Goal: Transaction & Acquisition: Purchase product/service

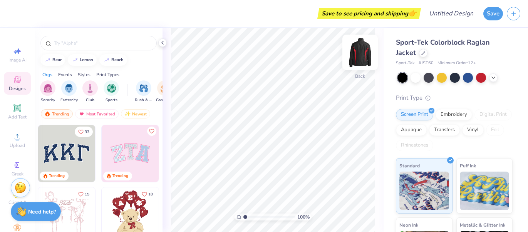
click at [361, 49] on img at bounding box center [360, 52] width 31 height 31
click at [81, 43] on input "text" at bounding box center [102, 43] width 99 height 8
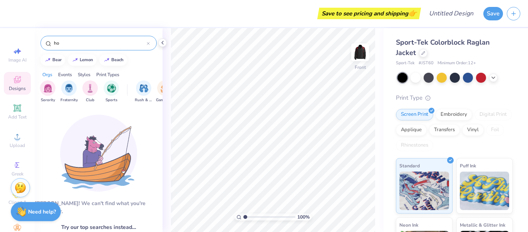
type input "h"
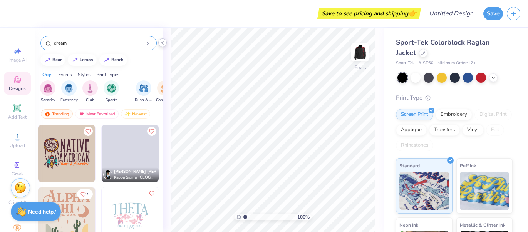
type input "dream"
click at [162, 44] on icon at bounding box center [162, 43] width 6 height 6
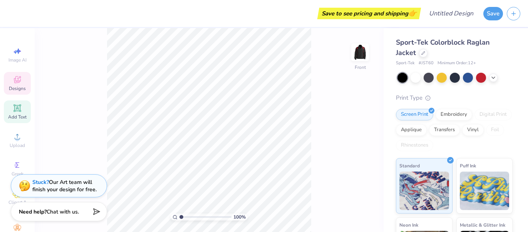
scroll to position [28, 0]
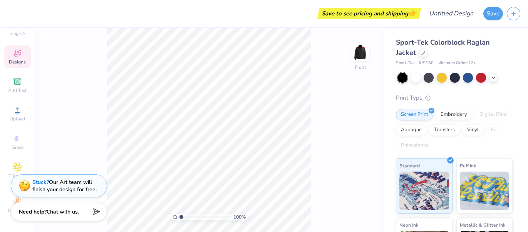
click at [92, 166] on div "100 % Front" at bounding box center [209, 130] width 349 height 204
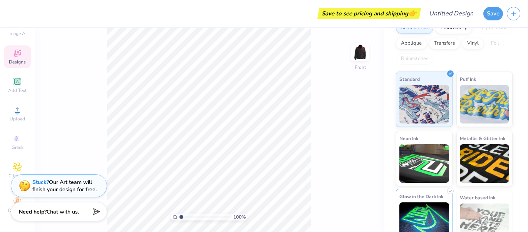
scroll to position [100, 0]
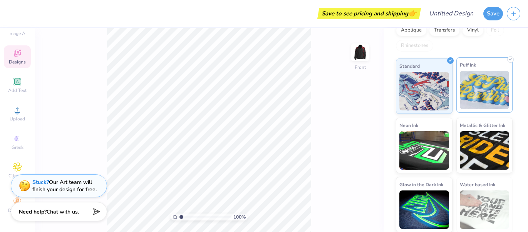
click at [477, 94] on img at bounding box center [485, 90] width 50 height 38
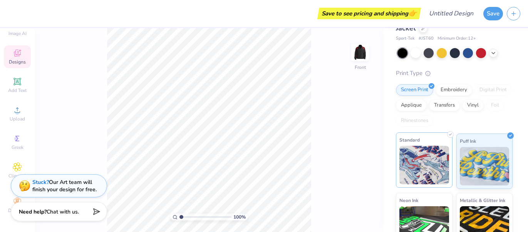
scroll to position [0, 0]
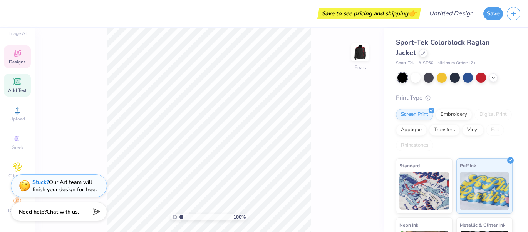
click at [19, 87] on span "Add Text" at bounding box center [17, 90] width 18 height 6
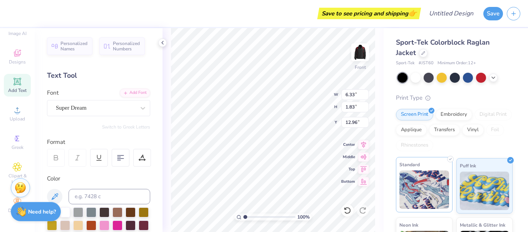
click at [409, 196] on img at bounding box center [424, 190] width 50 height 38
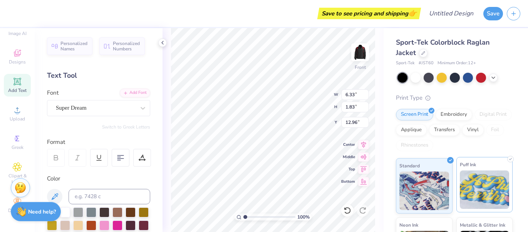
click at [465, 189] on img at bounding box center [485, 190] width 50 height 38
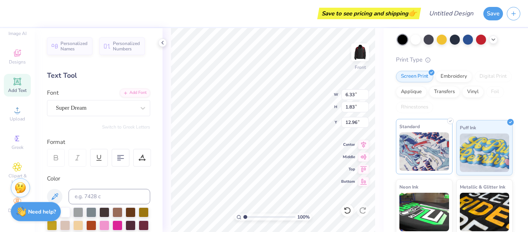
scroll to position [53, 0]
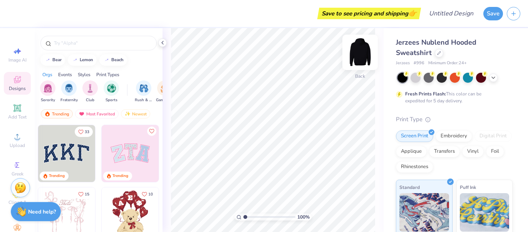
click at [355, 55] on img at bounding box center [360, 52] width 31 height 31
click at [358, 52] on img at bounding box center [360, 52] width 31 height 31
click at [111, 90] on img "filter for Sports" at bounding box center [111, 87] width 9 height 9
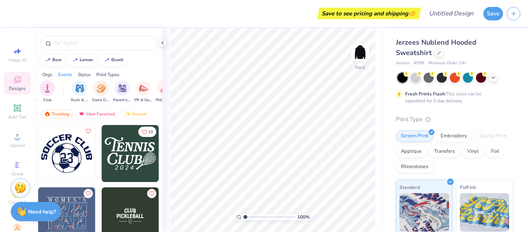
scroll to position [0, 65]
click at [77, 89] on img "filter for Rush & Bid" at bounding box center [78, 87] width 9 height 9
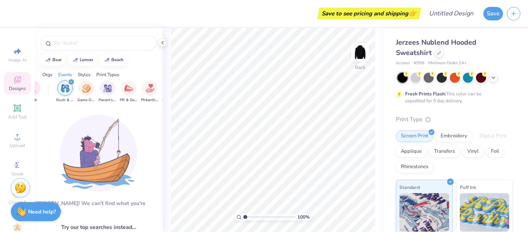
scroll to position [0, 82]
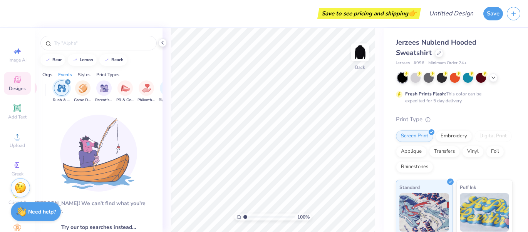
click at [77, 89] on div "filter for Game Day" at bounding box center [82, 87] width 15 height 15
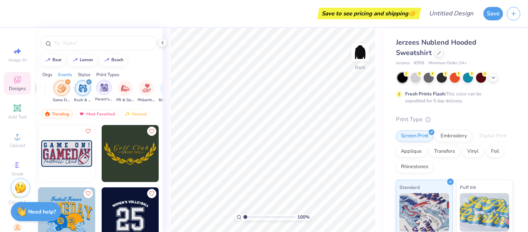
click at [105, 87] on img "filter for Parent's Weekend" at bounding box center [104, 87] width 9 height 9
click at [133, 89] on div "PR & General" at bounding box center [125, 91] width 18 height 23
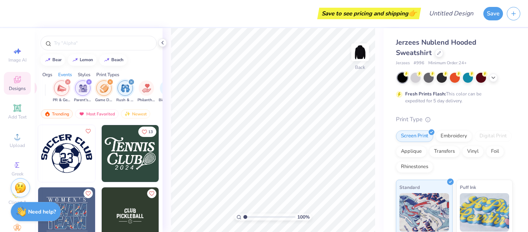
click at [131, 81] on icon "filter for Rush & Bid" at bounding box center [131, 81] width 3 height 3
click at [111, 82] on icon "filter for Game Day" at bounding box center [110, 81] width 3 height 3
click at [89, 84] on div "filter for Parent's Weekend" at bounding box center [88, 82] width 7 height 7
click at [69, 81] on icon "filter for PR & General" at bounding box center [67, 81] width 3 height 3
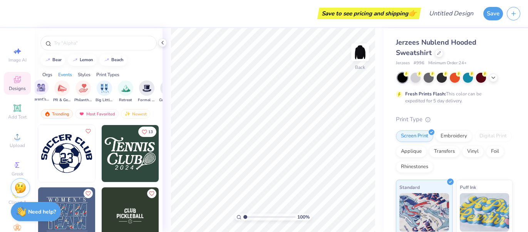
scroll to position [0, 150]
click at [74, 89] on img "filter for Philanthropy" at bounding box center [78, 87] width 9 height 9
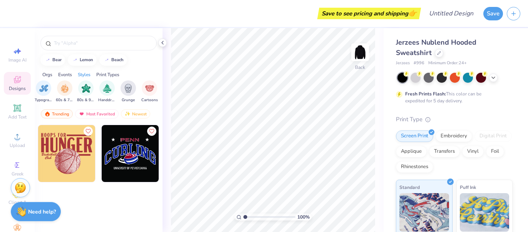
scroll to position [0, 500]
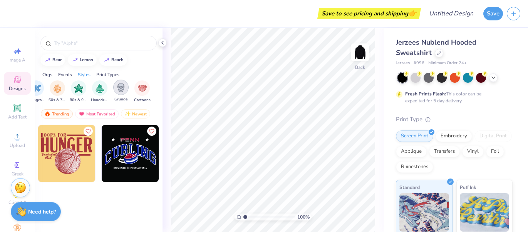
click at [121, 87] on img "filter for Grunge" at bounding box center [121, 87] width 8 height 9
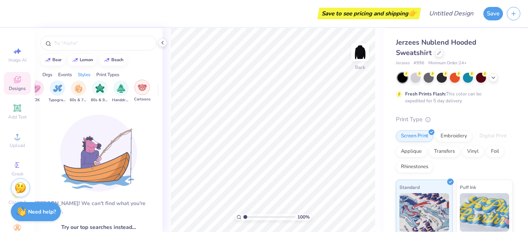
click at [138, 91] on img "filter for Cartoons" at bounding box center [142, 87] width 9 height 9
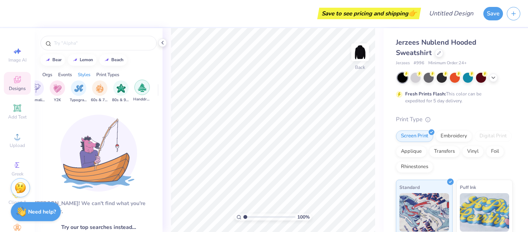
click at [143, 91] on img "filter for Handdrawn" at bounding box center [142, 87] width 8 height 9
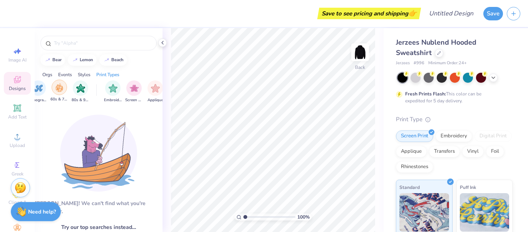
scroll to position [0, 562]
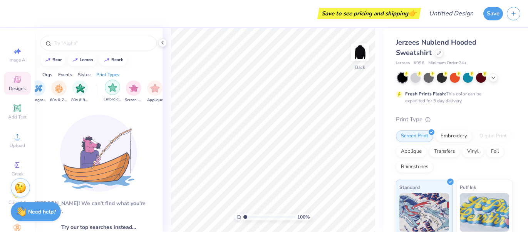
click at [115, 89] on img "filter for Embroidery" at bounding box center [112, 87] width 9 height 9
click at [129, 88] on img "filter for Screen Print" at bounding box center [133, 87] width 9 height 9
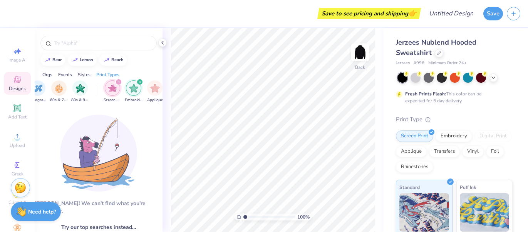
click at [119, 83] on icon "filter for Screen Print" at bounding box center [118, 81] width 3 height 3
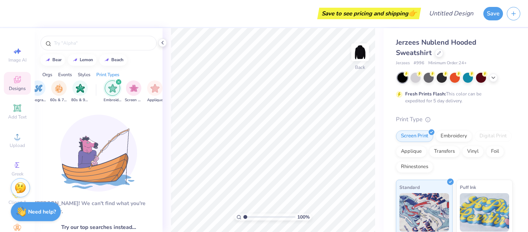
click at [119, 83] on icon "filter for Embroidery" at bounding box center [118, 81] width 3 height 3
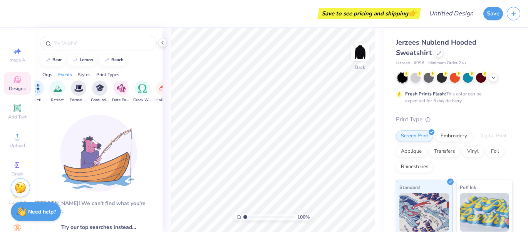
scroll to position [0, 0]
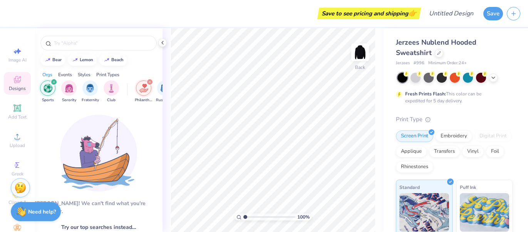
click at [53, 82] on icon "filter for Sports" at bounding box center [54, 82] width 2 height 2
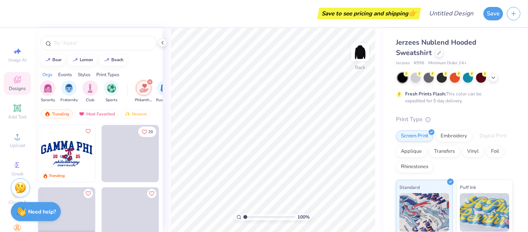
click at [66, 74] on div "Events" at bounding box center [65, 74] width 14 height 7
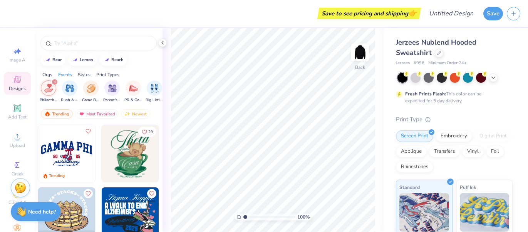
scroll to position [0, 96]
click at [85, 72] on div "Styles" at bounding box center [84, 74] width 13 height 7
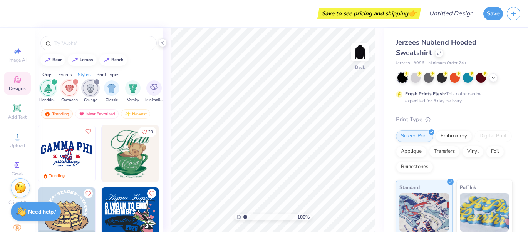
click at [104, 71] on div "Print Types" at bounding box center [107, 74] width 23 height 7
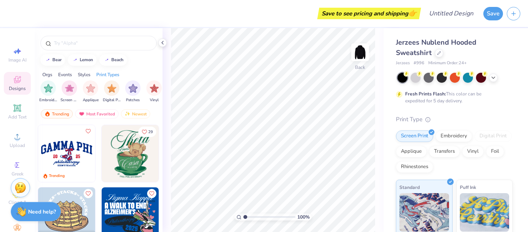
click at [87, 75] on div "Styles" at bounding box center [84, 74] width 13 height 7
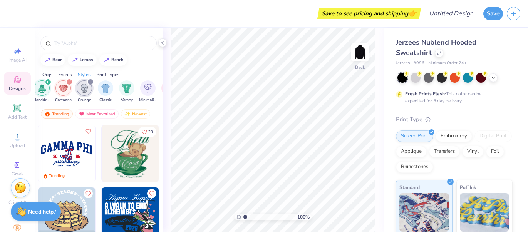
scroll to position [0, 403]
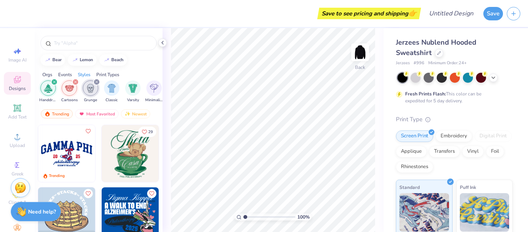
click at [93, 83] on div "filter for Grunge" at bounding box center [96, 82] width 7 height 7
click at [74, 82] on icon "filter for Cartoons" at bounding box center [75, 82] width 2 height 2
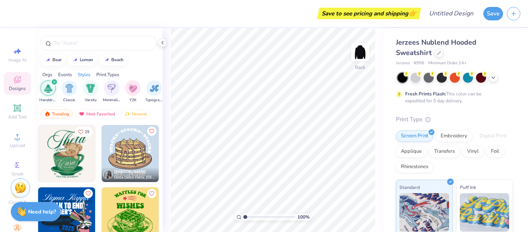
click at [54, 83] on icon "filter for Handdrawn" at bounding box center [54, 81] width 3 height 3
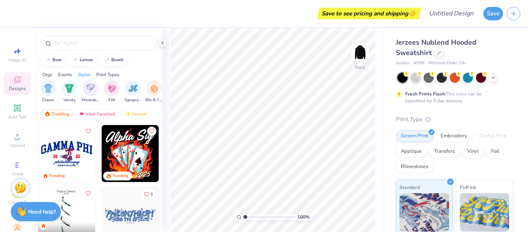
click at [132, 153] on img at bounding box center [130, 153] width 57 height 57
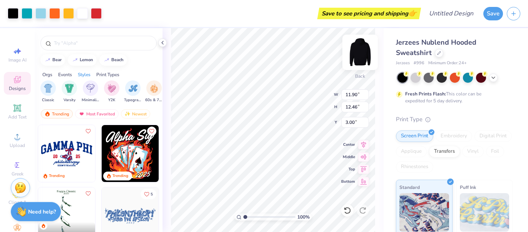
click at [363, 62] on img at bounding box center [360, 52] width 31 height 31
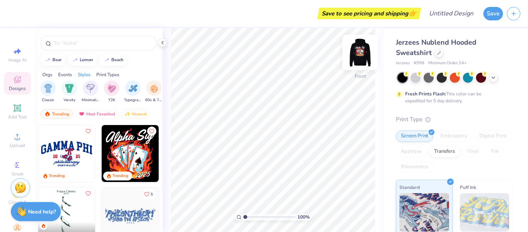
click at [360, 57] on img at bounding box center [360, 52] width 31 height 31
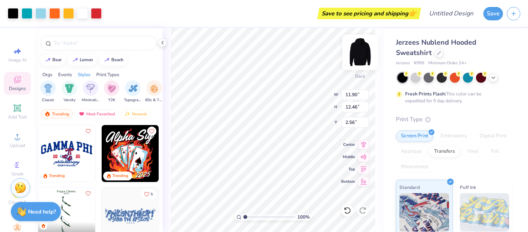
type input "2.56"
type input "12.50"
type input "12.84"
type input "2.27"
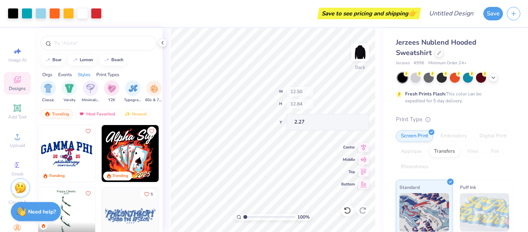
type input "11.89"
type input "12.45"
type input "2.56"
click at [345, 211] on icon at bounding box center [347, 211] width 8 height 8
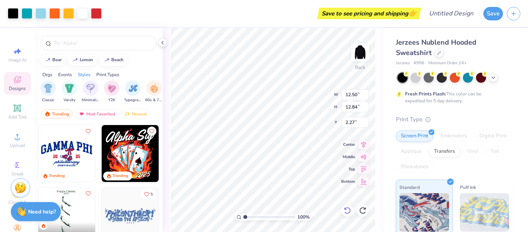
type input "12.50"
type input "12.84"
type input "2.27"
click at [347, 210] on icon at bounding box center [347, 211] width 8 height 8
type input "11.90"
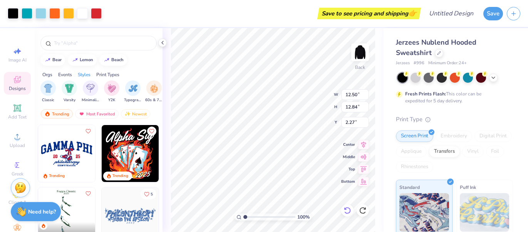
type input "12.46"
click at [348, 210] on icon at bounding box center [347, 211] width 8 height 8
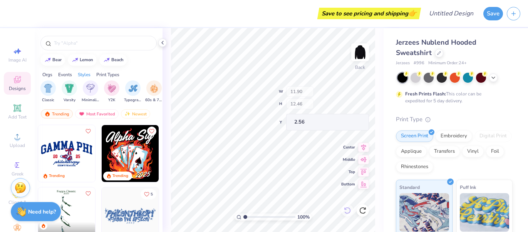
type input "3.00"
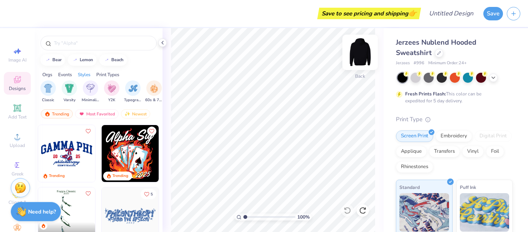
click at [358, 62] on img at bounding box center [360, 52] width 31 height 31
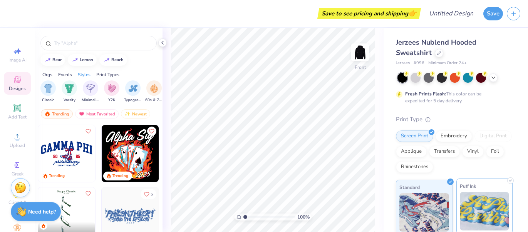
click at [470, 209] on img at bounding box center [485, 211] width 50 height 38
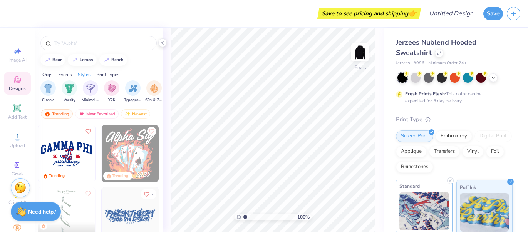
click at [421, 215] on img at bounding box center [424, 211] width 50 height 38
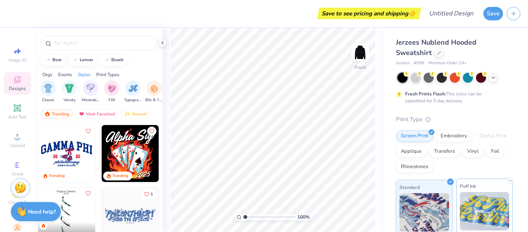
click at [495, 205] on img at bounding box center [485, 211] width 50 height 38
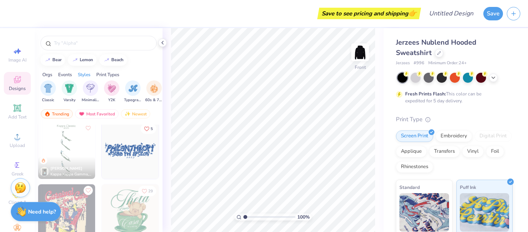
scroll to position [62, 0]
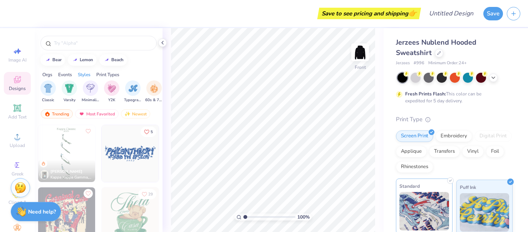
click at [418, 205] on img at bounding box center [424, 211] width 50 height 38
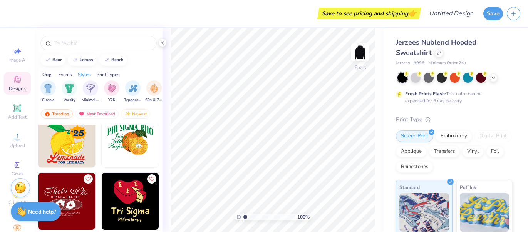
scroll to position [2009, 0]
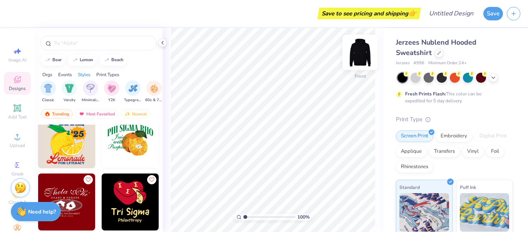
click at [357, 53] on img at bounding box center [360, 52] width 31 height 31
click at [18, 111] on icon at bounding box center [16, 107] width 7 height 7
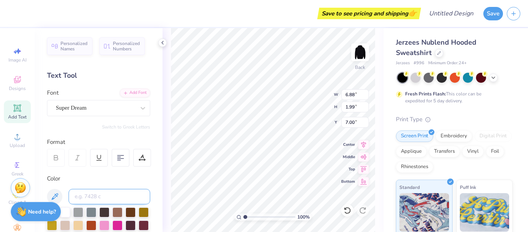
click at [110, 194] on input at bounding box center [110, 196] width 82 height 15
type input "M"
type textarea "T"
type textarea "MAKE A WISH"
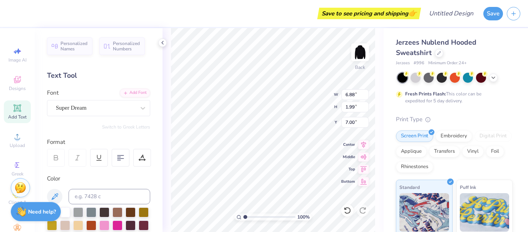
scroll to position [0, 2]
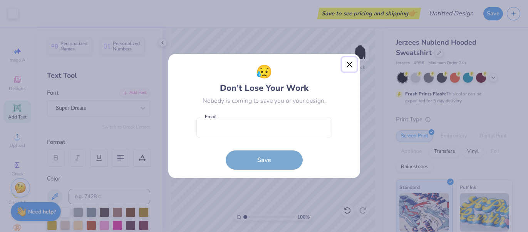
click at [349, 66] on button "Close" at bounding box center [349, 64] width 15 height 15
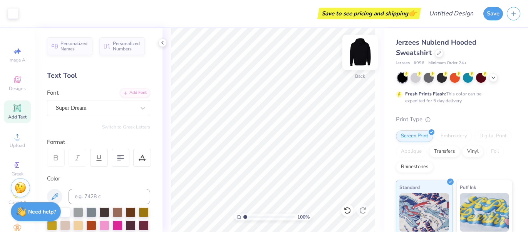
click at [359, 54] on img at bounding box center [360, 52] width 31 height 31
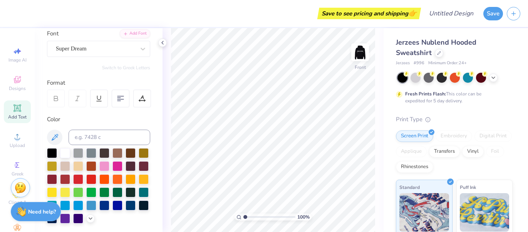
scroll to position [59, 0]
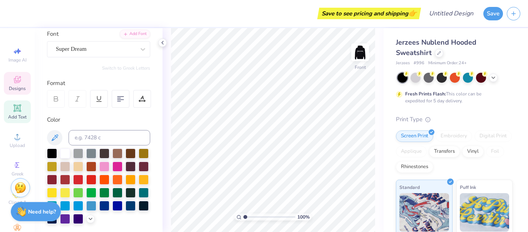
click at [17, 79] on icon at bounding box center [17, 79] width 9 height 9
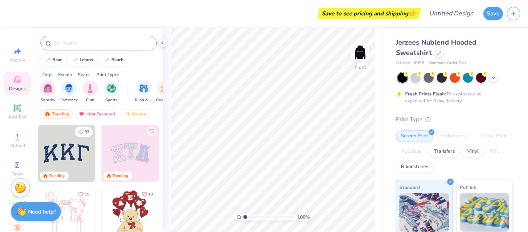
click at [86, 42] on input "text" at bounding box center [102, 43] width 99 height 8
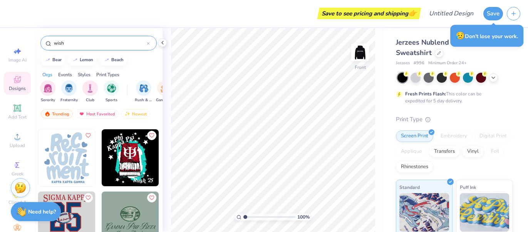
scroll to position [934, 0]
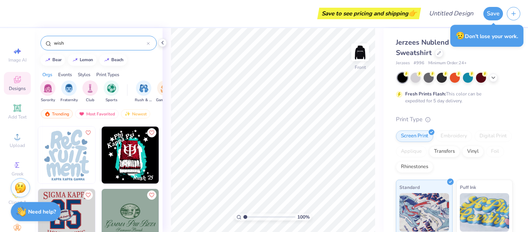
type input "wish"
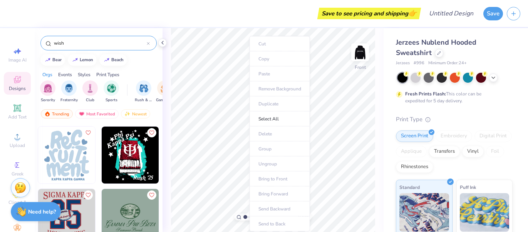
click at [227, 25] on div "Save to see pricing and shipping 👉" at bounding box center [215, 13] width 407 height 27
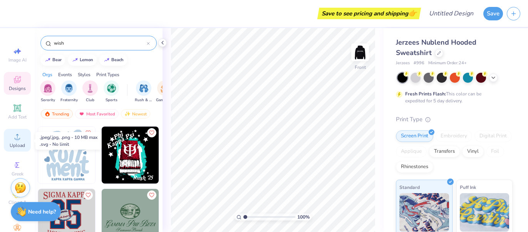
click at [21, 146] on span "Upload" at bounding box center [17, 145] width 15 height 6
click at [10, 141] on div "Upload" at bounding box center [17, 140] width 27 height 23
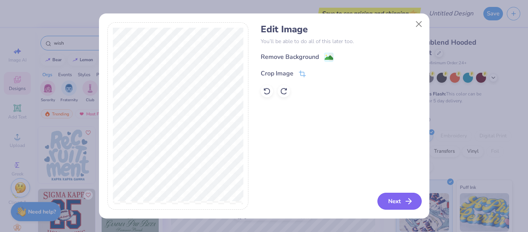
click at [388, 202] on button "Next" at bounding box center [399, 201] width 44 height 17
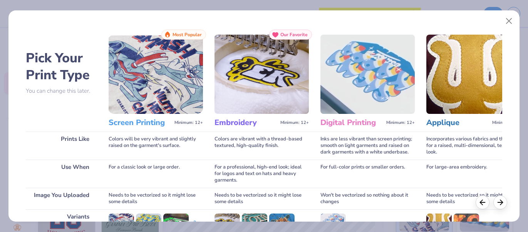
scroll to position [0, 0]
click at [251, 80] on img at bounding box center [261, 73] width 94 height 79
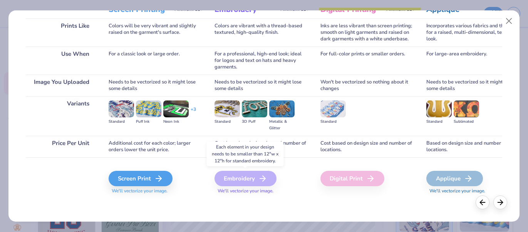
click at [258, 181] on icon at bounding box center [262, 178] width 9 height 9
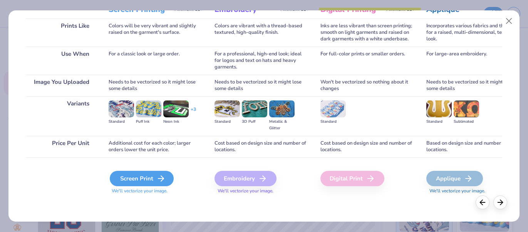
click at [154, 176] on div "Screen Print" at bounding box center [142, 178] width 64 height 15
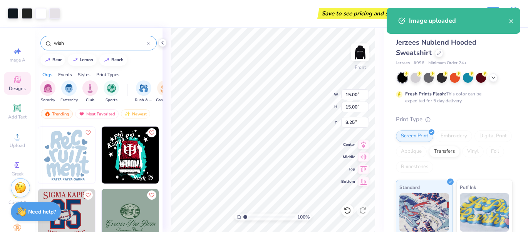
click at [297, 89] on div "100 % Front W 15.00 15.00 " H 15.00 15.00 " Y 8.25 8.25 " Center Middle Top Bot…" at bounding box center [272, 130] width 221 height 204
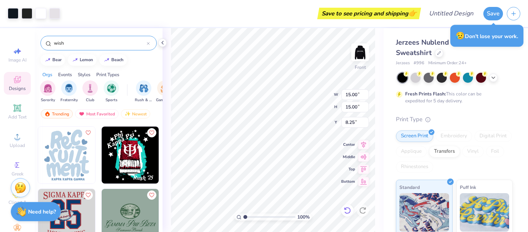
click at [348, 210] on icon at bounding box center [347, 211] width 8 height 8
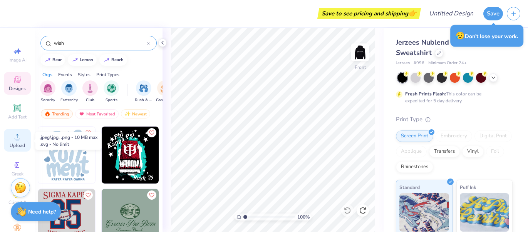
click at [13, 148] on span "Upload" at bounding box center [17, 145] width 15 height 6
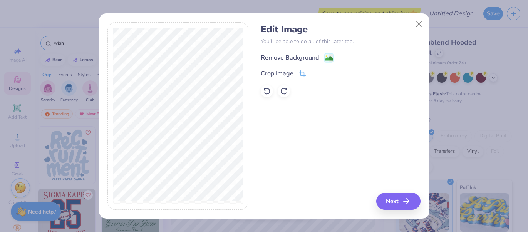
click at [288, 57] on div "Remove Background" at bounding box center [290, 57] width 58 height 9
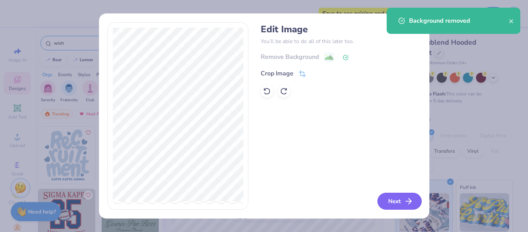
click at [397, 197] on button "Next" at bounding box center [399, 201] width 44 height 17
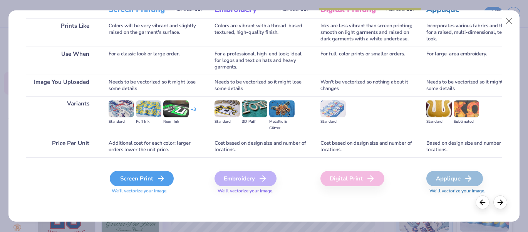
click at [149, 176] on div "Screen Print" at bounding box center [142, 178] width 64 height 15
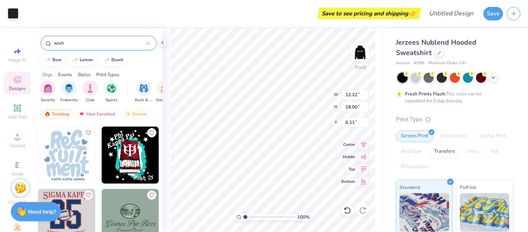
type input "6.11"
click at [347, 208] on icon at bounding box center [347, 210] width 7 height 7
click at [347, 209] on icon at bounding box center [347, 211] width 8 height 8
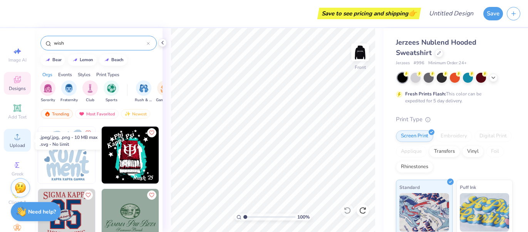
click at [15, 142] on div "Upload" at bounding box center [17, 140] width 27 height 23
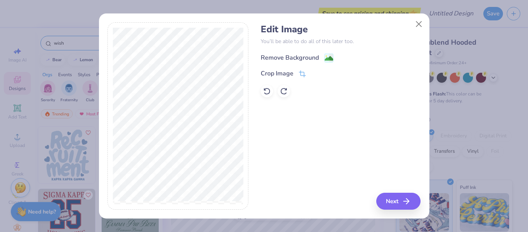
click at [284, 57] on div "Remove Background" at bounding box center [290, 57] width 58 height 9
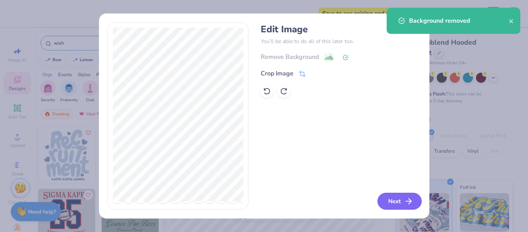
click at [405, 201] on icon "button" at bounding box center [408, 201] width 9 height 9
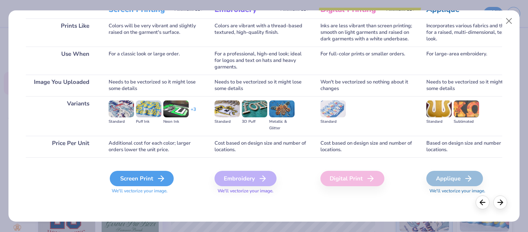
click at [152, 179] on div "Screen Print" at bounding box center [142, 178] width 64 height 15
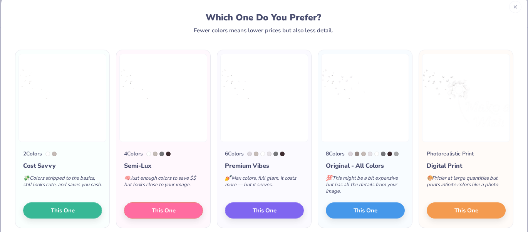
scroll to position [15, 0]
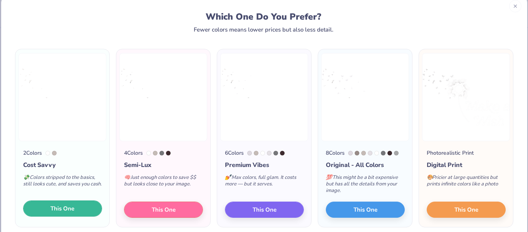
click at [79, 209] on button "This One" at bounding box center [62, 209] width 79 height 16
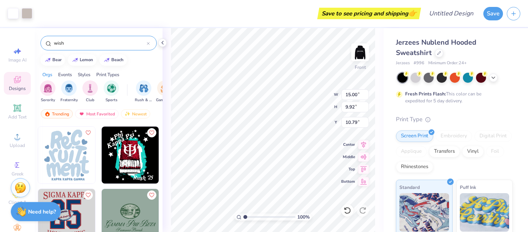
click at [301, 94] on div "100 % Front W 15.00 15.00 " H 9.92 9.92 " Y 10.79 10.79 " Center Middle Top Bot…" at bounding box center [272, 130] width 221 height 204
type input "6.70"
click at [348, 212] on icon at bounding box center [347, 210] width 7 height 7
type input "10.79"
click at [346, 211] on icon at bounding box center [347, 211] width 8 height 8
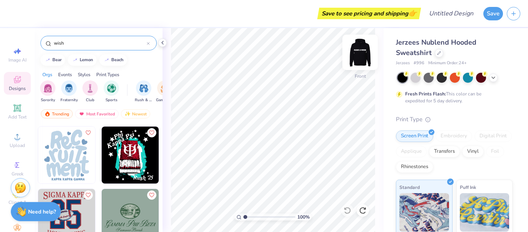
click at [358, 50] on img at bounding box center [360, 52] width 31 height 31
click at [21, 145] on span "Upload" at bounding box center [17, 145] width 15 height 6
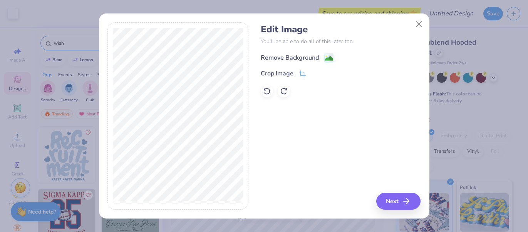
click at [276, 60] on div "Remove Background" at bounding box center [290, 57] width 58 height 9
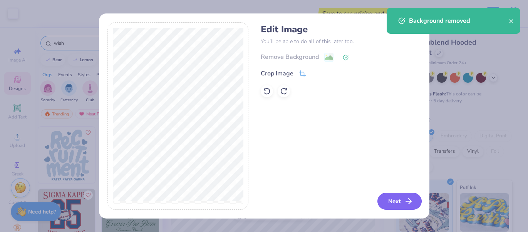
click at [385, 205] on button "Next" at bounding box center [399, 201] width 44 height 17
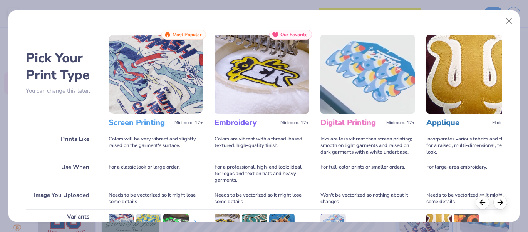
scroll to position [113, 0]
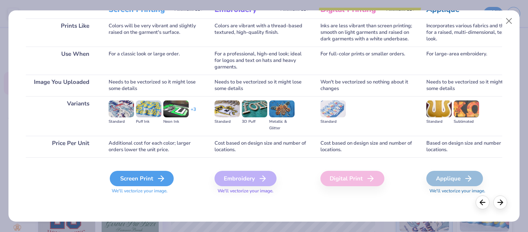
click at [130, 179] on div "Screen Print" at bounding box center [142, 178] width 64 height 15
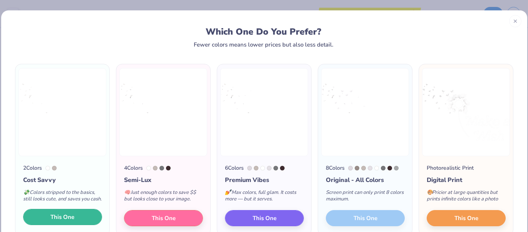
click at [86, 215] on button "This One" at bounding box center [62, 217] width 79 height 16
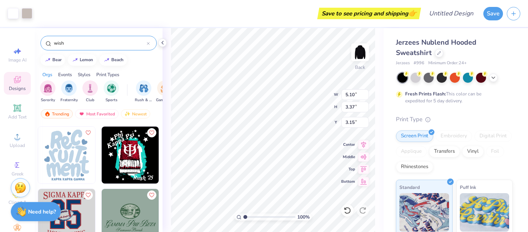
type input "5.10"
type input "3.37"
type input "3.00"
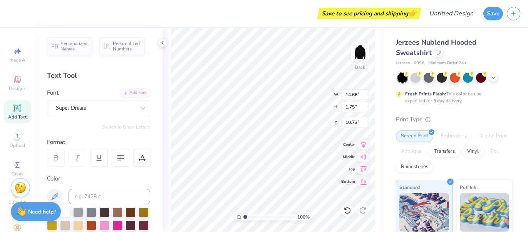
type input "10.73"
type input "8.00"
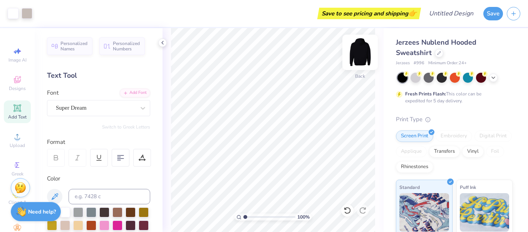
click at [354, 68] on div "Back" at bounding box center [360, 56] width 18 height 27
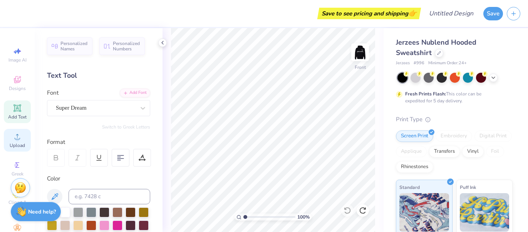
click at [10, 144] on span "Upload" at bounding box center [17, 145] width 15 height 6
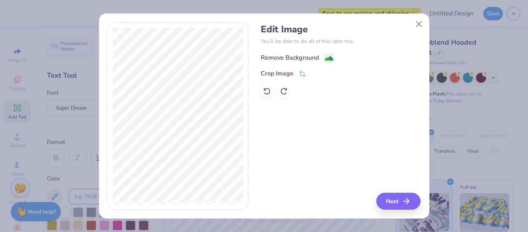
click at [301, 58] on div "Remove Background" at bounding box center [290, 57] width 58 height 9
click at [393, 204] on button "Next" at bounding box center [399, 201] width 44 height 17
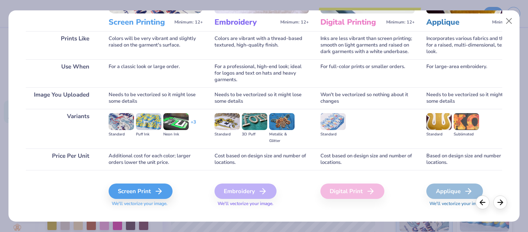
scroll to position [101, 0]
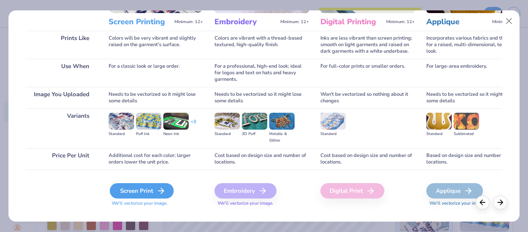
click at [152, 187] on div "Screen Print" at bounding box center [142, 190] width 64 height 15
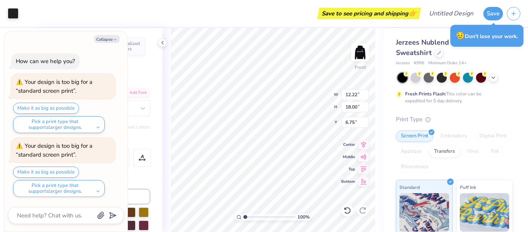
type textarea "x"
type input "5.81"
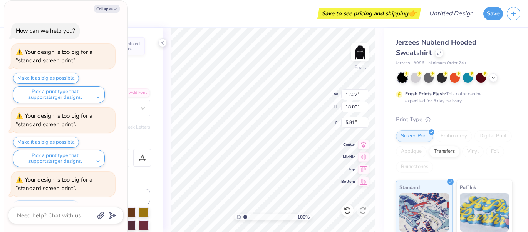
scroll to position [32, 0]
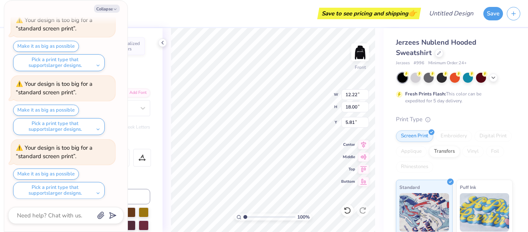
type textarea "x"
type input "6.75"
click at [151, 18] on div "Save to see pricing and shipping 👉" at bounding box center [220, 13] width 396 height 27
click at [112, 7] on button "Collapse" at bounding box center [107, 9] width 26 height 8
type textarea "x"
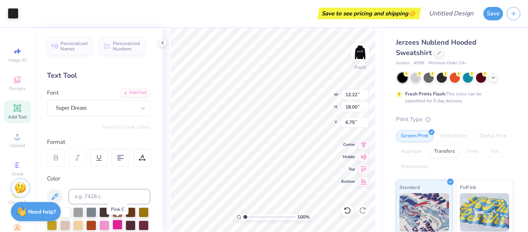
click at [114, 222] on div at bounding box center [117, 225] width 10 height 10
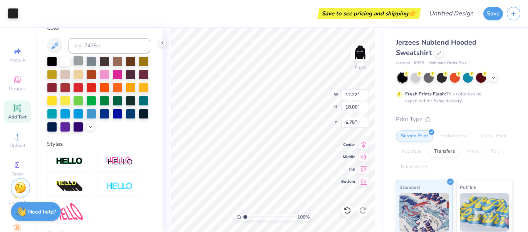
scroll to position [155, 0]
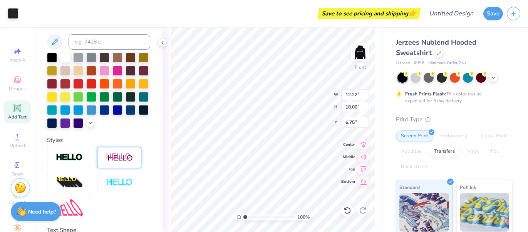
click at [110, 147] on div at bounding box center [119, 157] width 44 height 21
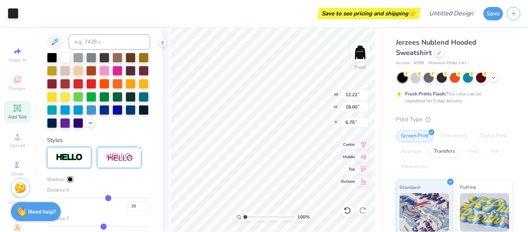
click at [77, 154] on img at bounding box center [69, 157] width 27 height 9
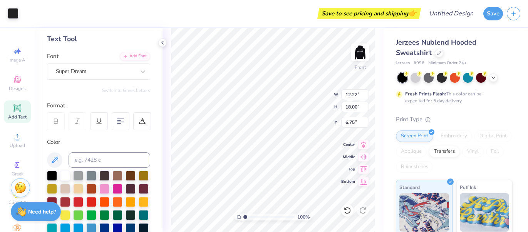
scroll to position [0, 0]
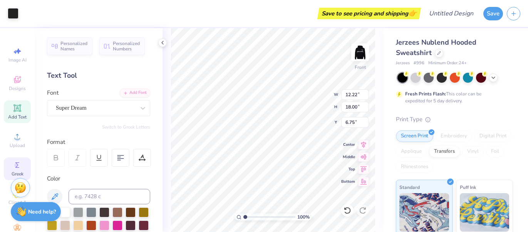
click at [15, 169] on icon at bounding box center [17, 165] width 9 height 9
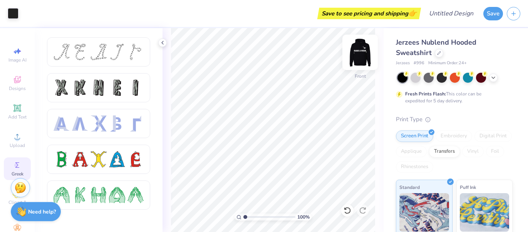
click at [359, 52] on img at bounding box center [360, 52] width 31 height 31
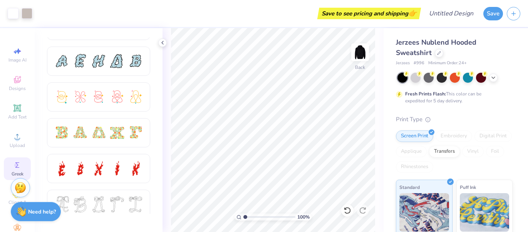
scroll to position [168, 0]
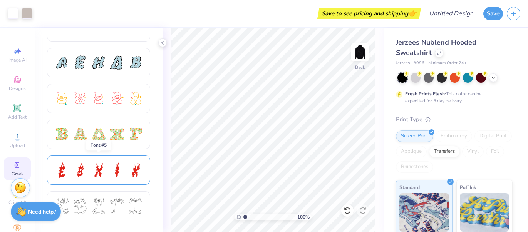
click at [99, 172] on div at bounding box center [98, 170] width 16 height 16
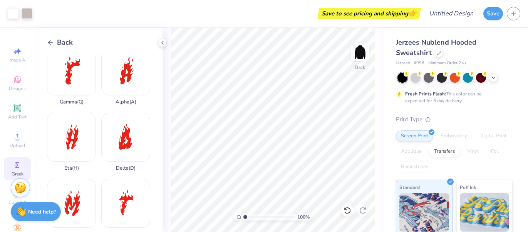
scroll to position [212, 0]
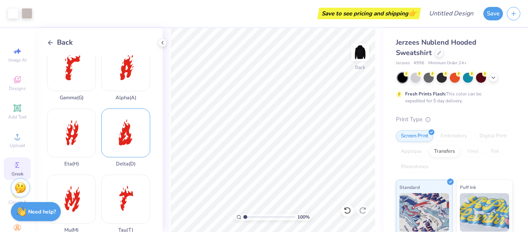
click at [117, 147] on div "Delta ( D )" at bounding box center [125, 138] width 49 height 59
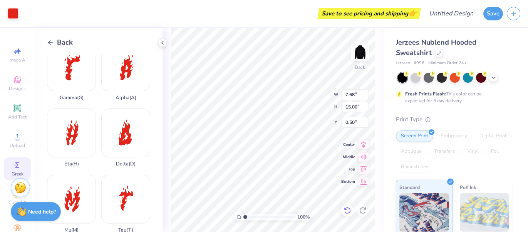
click at [347, 210] on icon at bounding box center [347, 211] width 8 height 8
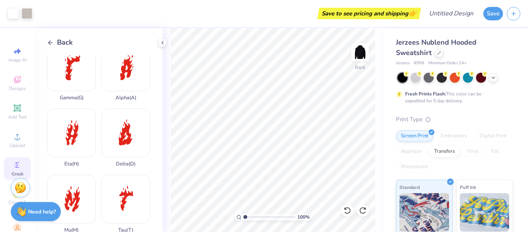
click at [14, 165] on circle at bounding box center [16, 165] width 4 height 4
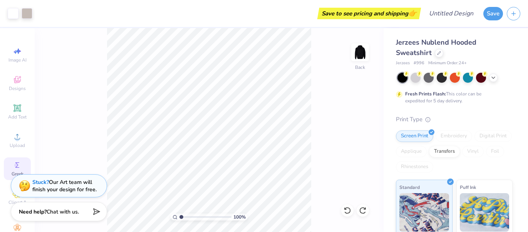
click at [9, 165] on div "Greek" at bounding box center [17, 168] width 27 height 23
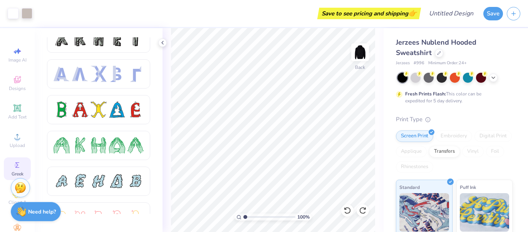
scroll to position [49, 0]
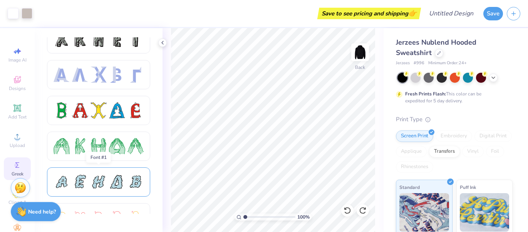
click at [106, 184] on div at bounding box center [98, 182] width 16 height 16
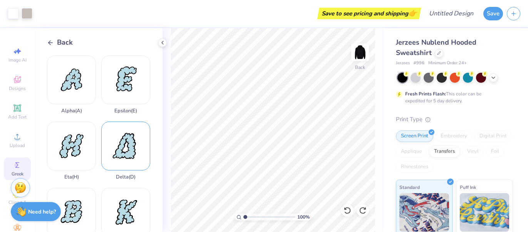
click at [126, 155] on div "Delta ( D )" at bounding box center [125, 151] width 49 height 59
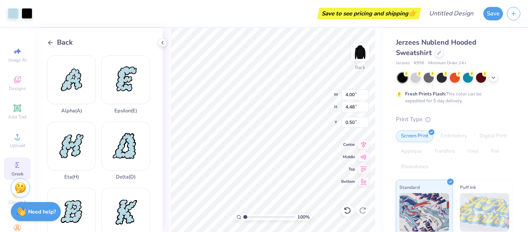
type input "4.00"
type input "4.48"
type input "2.35"
type input "2.62"
type input "10.16"
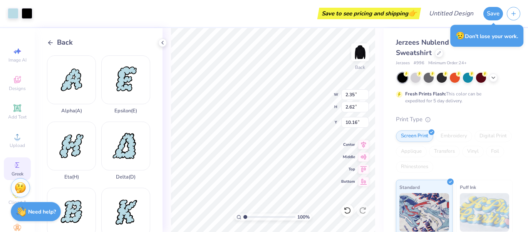
type input "1.50"
type input "1.68"
click at [345, 208] on icon at bounding box center [346, 209] width 2 height 2
type input "2.35"
type input "2.62"
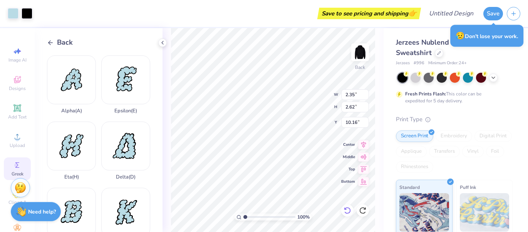
click at [348, 213] on icon at bounding box center [347, 210] width 7 height 7
type input "0.50"
click at [348, 213] on icon at bounding box center [347, 210] width 7 height 7
type input "4.00"
type input "4.48"
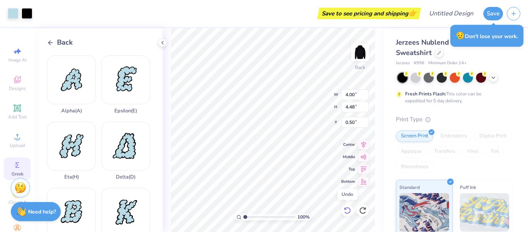
click at [348, 213] on icon at bounding box center [347, 210] width 7 height 7
type input "13.41"
type input "15.00"
click at [348, 213] on icon at bounding box center [347, 210] width 7 height 7
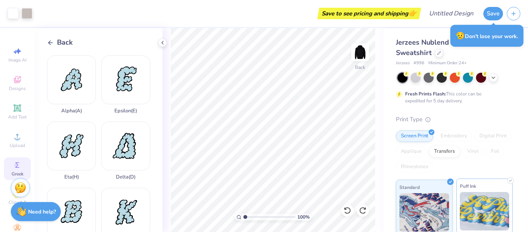
click at [471, 219] on img at bounding box center [485, 211] width 50 height 38
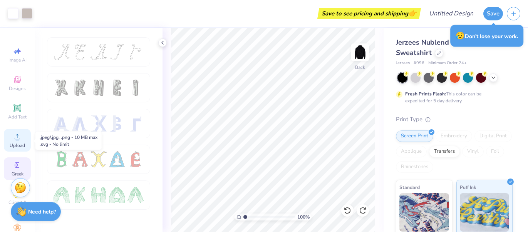
click at [23, 142] on div "Upload" at bounding box center [17, 140] width 27 height 23
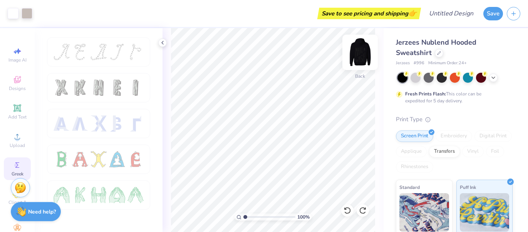
click at [360, 62] on img at bounding box center [360, 52] width 31 height 31
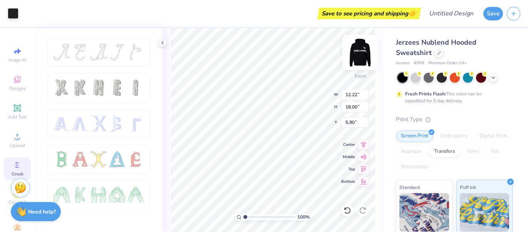
type input "5.90"
type input "1.68"
type textarea "x"
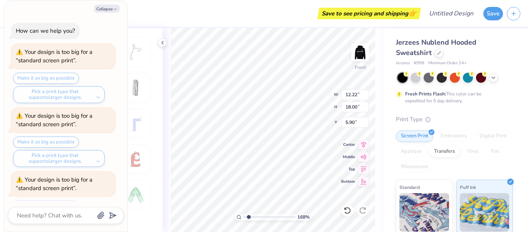
type input "1.71"
type textarea "x"
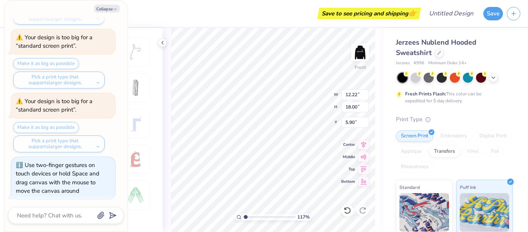
type input "1"
click at [245, 218] on input "range" at bounding box center [269, 217] width 52 height 7
click at [164, 44] on icon at bounding box center [162, 43] width 6 height 6
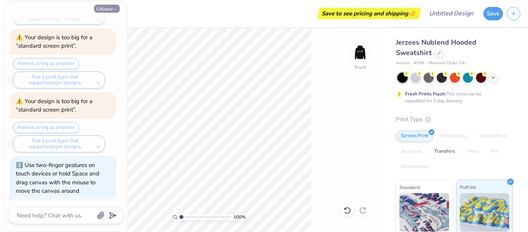
click at [105, 7] on button "Collapse" at bounding box center [107, 9] width 26 height 8
type textarea "x"
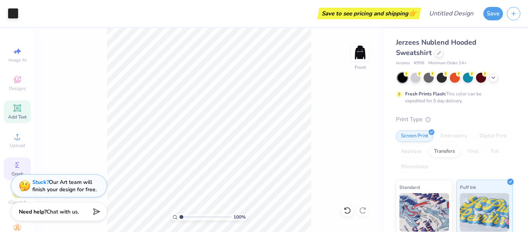
click at [13, 114] on div "Add Text" at bounding box center [17, 111] width 27 height 23
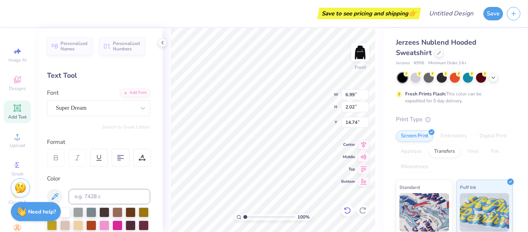
click at [349, 209] on icon at bounding box center [347, 211] width 8 height 8
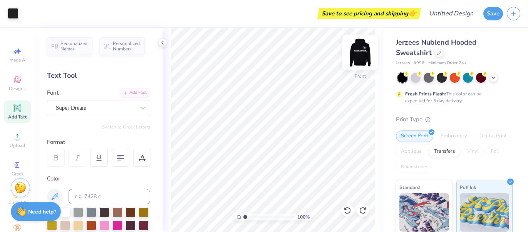
click at [364, 53] on img at bounding box center [360, 52] width 31 height 31
click at [22, 111] on div "Add Text" at bounding box center [17, 111] width 27 height 23
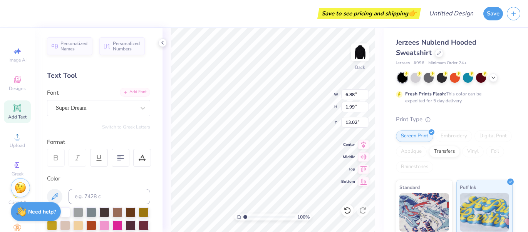
type input "11.25"
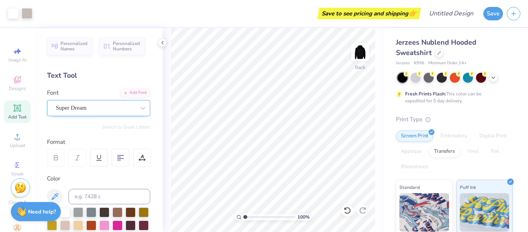
click at [96, 107] on div "Super Dream" at bounding box center [95, 108] width 81 height 12
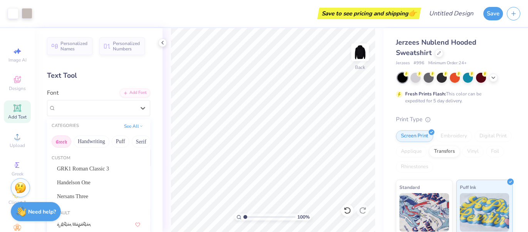
click at [61, 142] on button "Greek" at bounding box center [62, 141] width 20 height 12
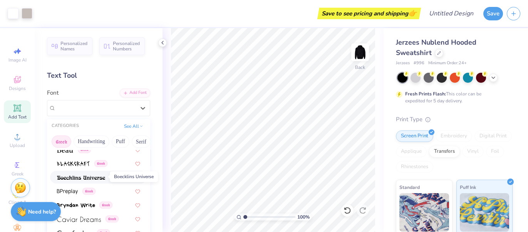
scroll to position [118, 0]
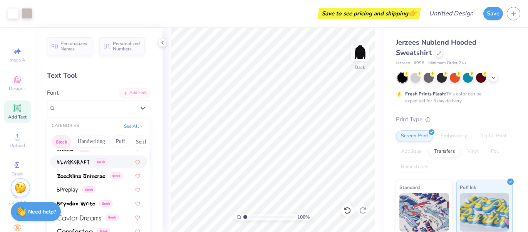
click at [71, 160] on img at bounding box center [73, 162] width 33 height 5
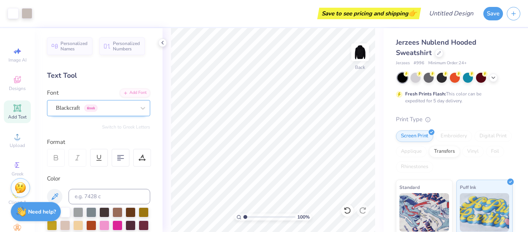
click at [91, 108] on div "Blackcraft Greek" at bounding box center [95, 108] width 81 height 12
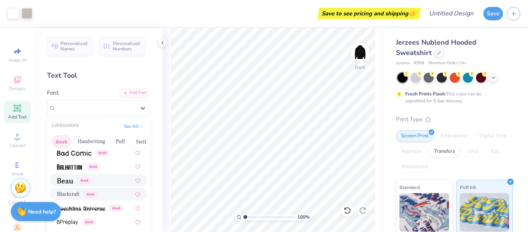
scroll to position [89, 0]
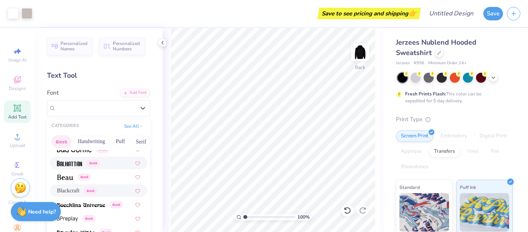
click at [70, 164] on img at bounding box center [69, 163] width 25 height 5
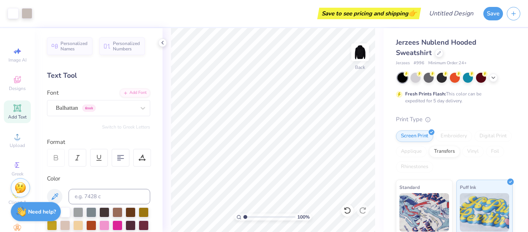
click at [20, 112] on icon at bounding box center [17, 108] width 9 height 9
type textarea "T"
type textarea "Dream BiG"
type input "10.98"
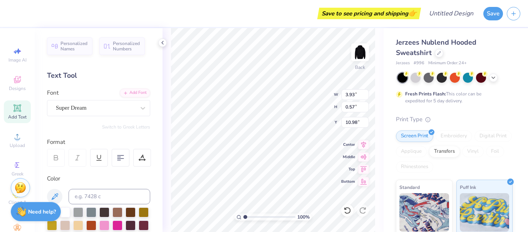
type input "3.93"
type input "0.57"
type input "10.47"
type input "6.96"
click at [15, 114] on span "Add Text" at bounding box center [17, 117] width 18 height 6
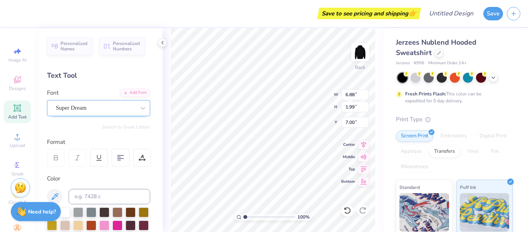
type input "6.88"
type input "1.99"
type input "7.00"
click at [344, 211] on icon at bounding box center [347, 211] width 8 height 8
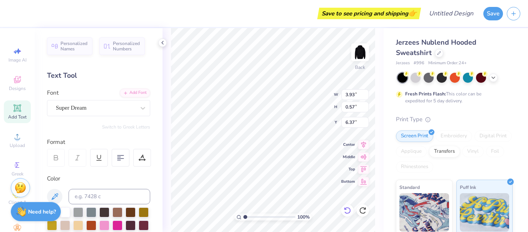
type textarea "Dream BiG &"
click at [61, 157] on div at bounding box center [56, 158] width 18 height 18
click at [101, 157] on icon at bounding box center [98, 157] width 7 height 7
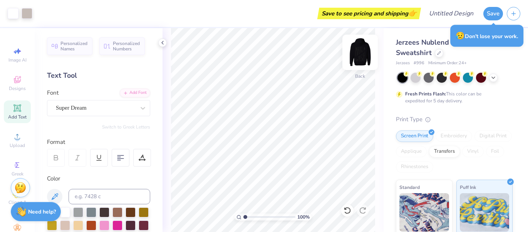
click at [359, 62] on img at bounding box center [360, 52] width 31 height 31
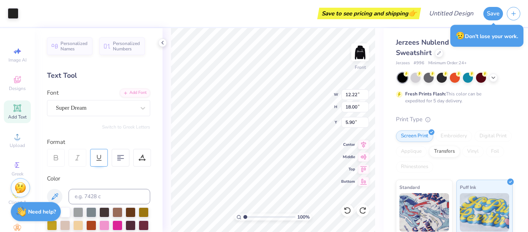
click at [103, 157] on div at bounding box center [99, 158] width 18 height 18
click at [147, 153] on div at bounding box center [142, 158] width 18 height 18
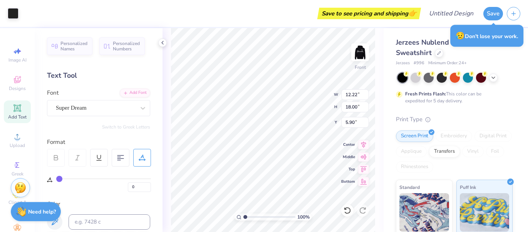
click at [145, 156] on icon at bounding box center [142, 157] width 7 height 7
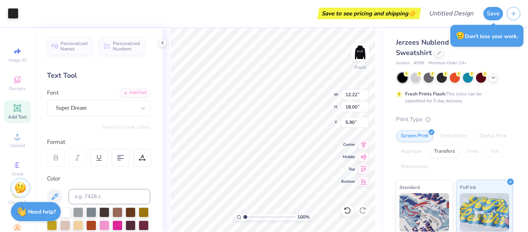
click at [130, 159] on div at bounding box center [99, 158] width 104 height 18
click at [122, 160] on icon at bounding box center [120, 157] width 7 height 7
click at [122, 160] on 379 at bounding box center [120, 160] width 3 height 0
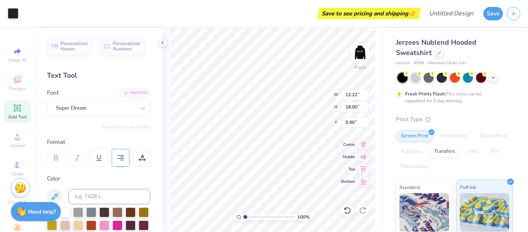
click at [122, 160] on 379 at bounding box center [121, 160] width 3 height 0
click at [121, 160] on icon at bounding box center [120, 157] width 7 height 7
click at [49, 181] on div "Color" at bounding box center [98, 178] width 103 height 9
click at [55, 199] on icon at bounding box center [54, 196] width 9 height 9
click at [54, 200] on icon at bounding box center [54, 196] width 9 height 9
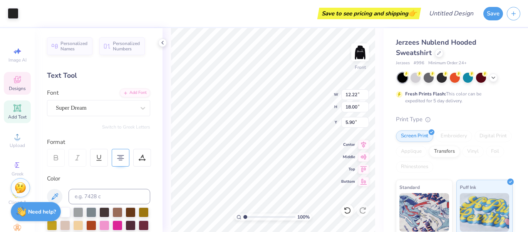
click at [17, 86] on span "Designs" at bounding box center [17, 88] width 17 height 6
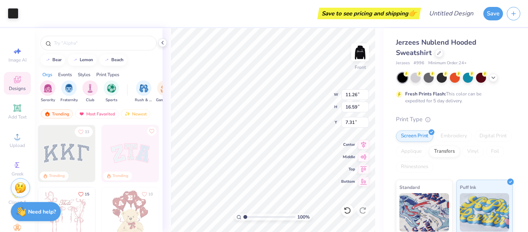
type input "11.26"
type input "16.59"
type input "7.45"
type input "11.48"
type input "16.91"
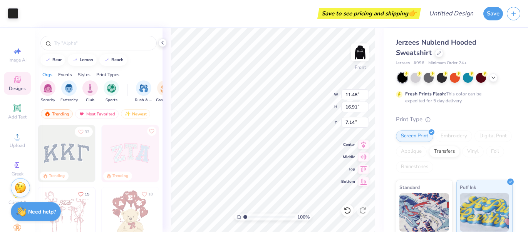
type input "7.14"
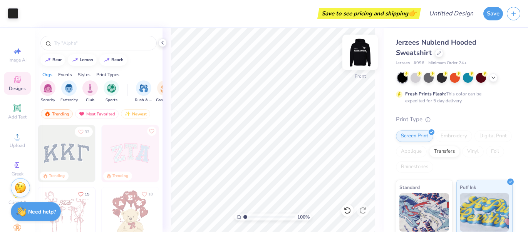
click at [361, 54] on img at bounding box center [360, 52] width 31 height 31
click at [365, 58] on img at bounding box center [360, 52] width 31 height 31
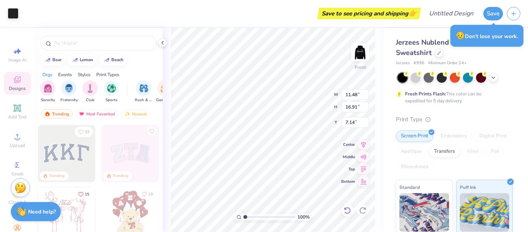
click at [347, 210] on icon at bounding box center [347, 211] width 8 height 8
type input "11.26"
type input "16.59"
click at [346, 209] on icon at bounding box center [346, 209] width 2 height 2
type input "7.31"
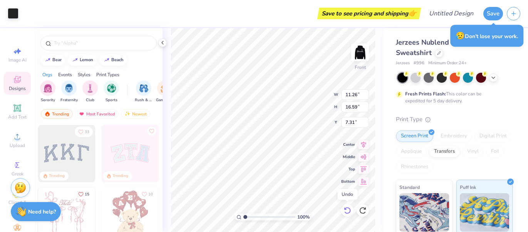
click at [346, 209] on icon at bounding box center [346, 209] width 2 height 2
type input "12.22"
type input "18.00"
click at [346, 209] on icon at bounding box center [346, 209] width 2 height 2
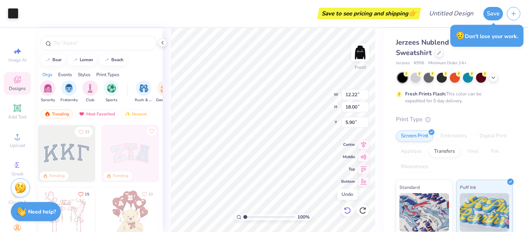
click at [346, 209] on icon at bounding box center [346, 209] width 2 height 2
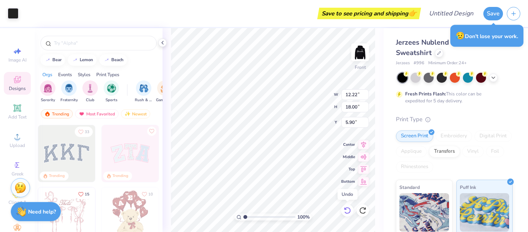
click at [346, 209] on icon at bounding box center [346, 209] width 2 height 2
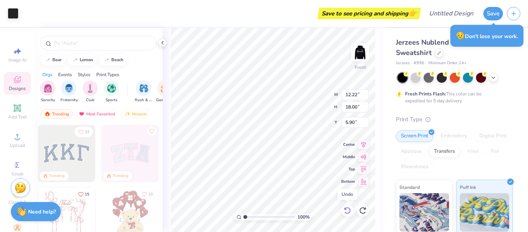
type input "6.75"
click at [346, 209] on icon at bounding box center [346, 209] width 2 height 2
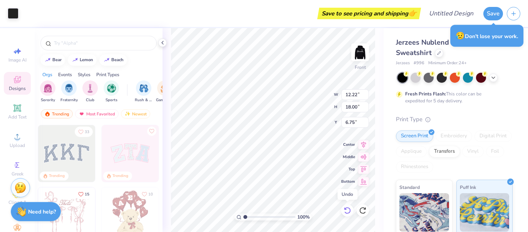
click at [346, 209] on icon at bounding box center [346, 209] width 2 height 2
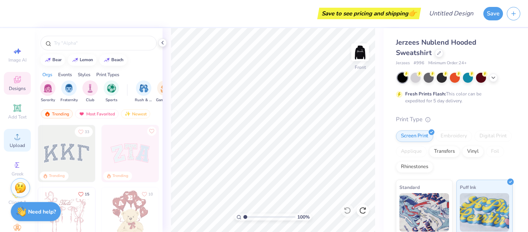
click at [17, 135] on icon at bounding box center [17, 136] width 9 height 9
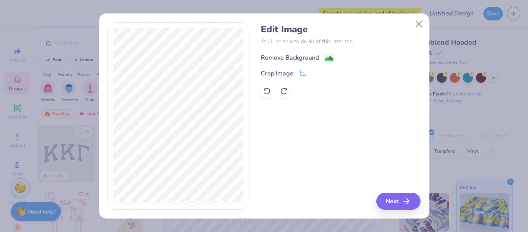
click at [298, 59] on div "Remove Background" at bounding box center [290, 57] width 58 height 9
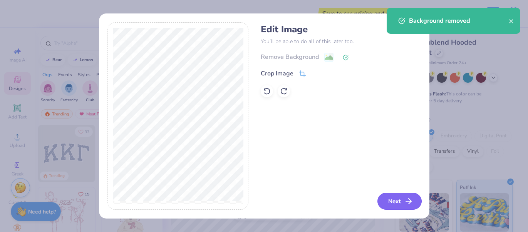
click at [397, 204] on button "Next" at bounding box center [399, 201] width 44 height 17
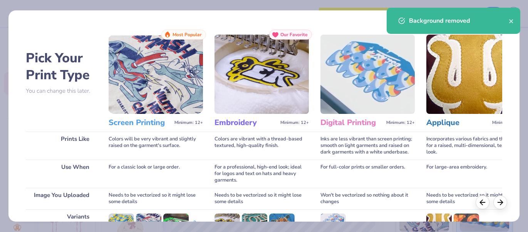
scroll to position [113, 0]
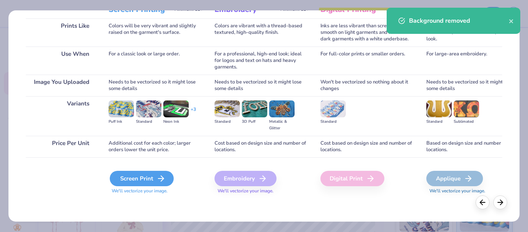
click at [132, 181] on div "Screen Print" at bounding box center [142, 178] width 64 height 15
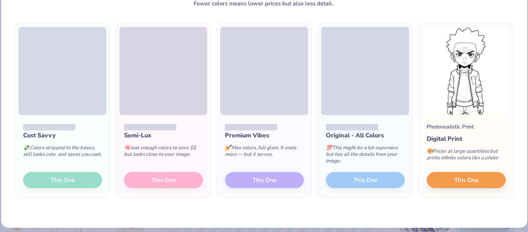
scroll to position [47, 0]
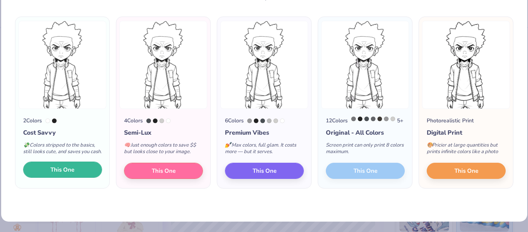
click at [61, 178] on button "This One" at bounding box center [62, 170] width 79 height 16
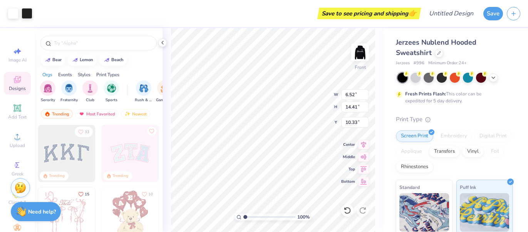
type input "6.52"
type input "14.41"
type input "11.05"
type input "4.58"
type input "10.14"
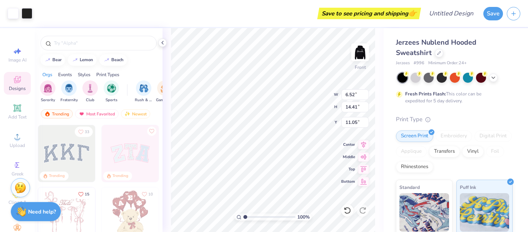
type input "15.33"
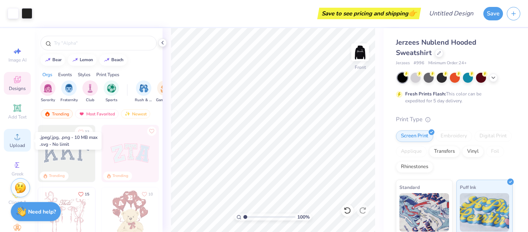
click at [16, 142] on span "Upload" at bounding box center [17, 145] width 15 height 6
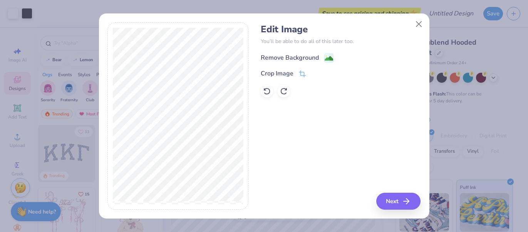
click at [273, 57] on div "Remove Background" at bounding box center [290, 57] width 58 height 9
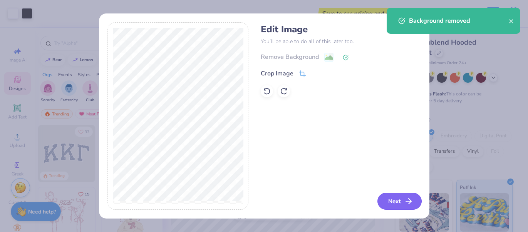
click at [386, 194] on button "Next" at bounding box center [399, 201] width 44 height 17
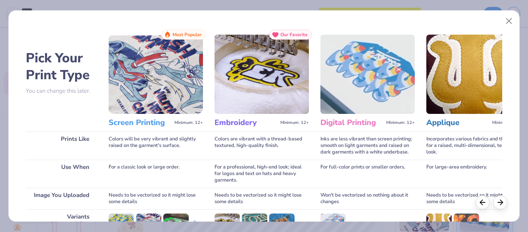
scroll to position [113, 0]
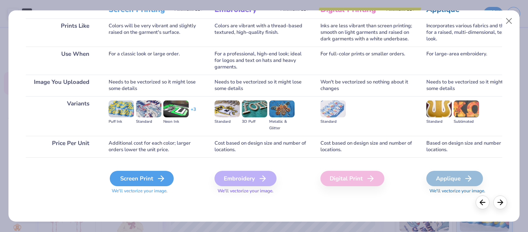
click at [140, 184] on div "Screen Print" at bounding box center [142, 178] width 64 height 15
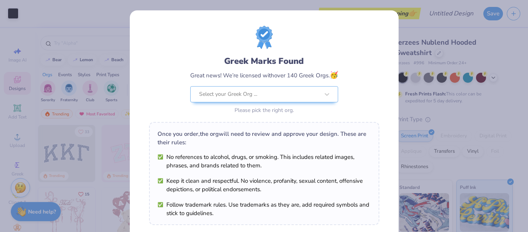
click at [409, 102] on div "Greek Marks Found Great news! We’re licensed with over 140 Greek Orgs. 🥳 Select…" at bounding box center [264, 116] width 528 height 232
click at [303, 94] on div at bounding box center [259, 94] width 120 height 10
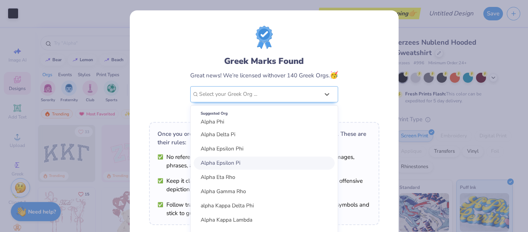
scroll to position [62, 0]
click at [244, 164] on div "Alpha Epsilon Pi" at bounding box center [264, 162] width 141 height 13
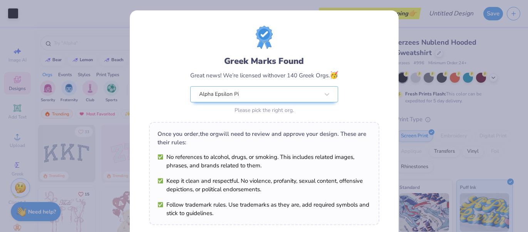
scroll to position [127, 0]
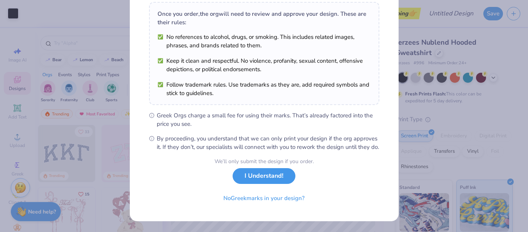
click at [261, 177] on button "I Understand!" at bounding box center [263, 176] width 63 height 16
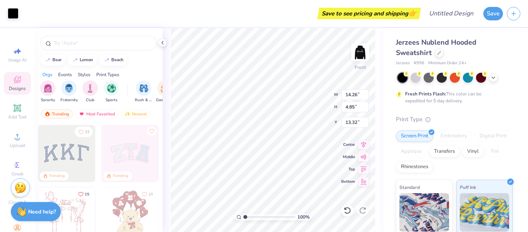
scroll to position [14, 0]
type input "5.53"
type input "5.71"
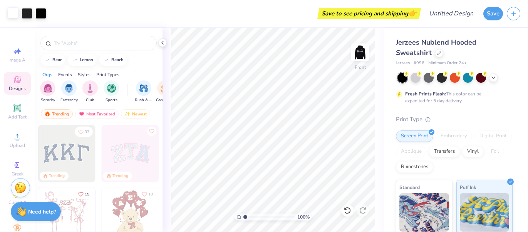
click at [14, 12] on div at bounding box center [13, 12] width 11 height 11
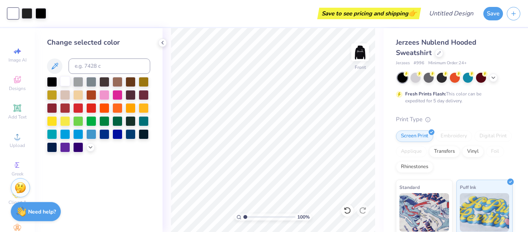
click at [66, 81] on div at bounding box center [65, 81] width 10 height 10
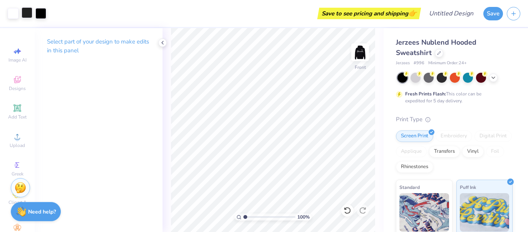
click at [29, 13] on div at bounding box center [27, 12] width 11 height 11
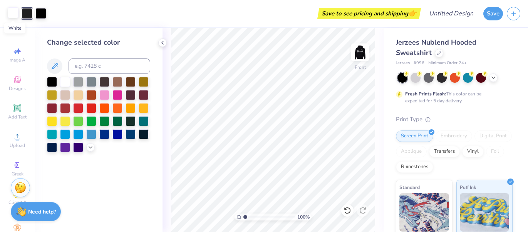
click at [14, 18] on div at bounding box center [13, 12] width 11 height 11
click at [14, 18] on div at bounding box center [13, 13] width 11 height 11
click at [69, 84] on div at bounding box center [65, 81] width 10 height 10
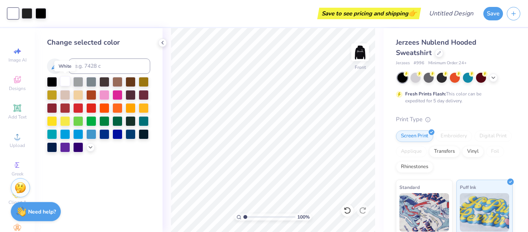
click at [69, 84] on div at bounding box center [65, 81] width 10 height 10
click at [116, 112] on div at bounding box center [117, 107] width 10 height 10
click at [63, 83] on div at bounding box center [65, 81] width 10 height 10
click at [47, 81] on div at bounding box center [52, 81] width 10 height 10
click at [64, 81] on div at bounding box center [65, 81] width 10 height 10
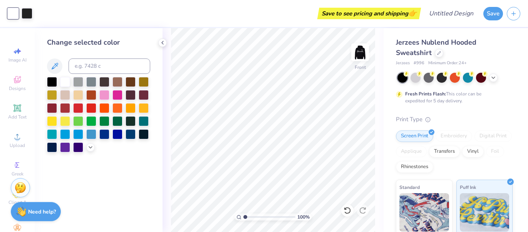
click at [124, 105] on div at bounding box center [98, 114] width 103 height 75
click at [128, 106] on div at bounding box center [130, 107] width 10 height 10
click at [142, 135] on div at bounding box center [144, 134] width 10 height 10
click at [112, 134] on div at bounding box center [117, 134] width 10 height 10
click at [109, 91] on div at bounding box center [104, 94] width 10 height 10
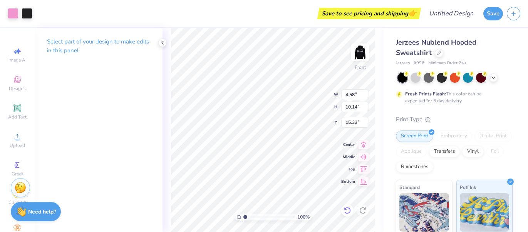
click at [345, 212] on icon at bounding box center [347, 210] width 7 height 7
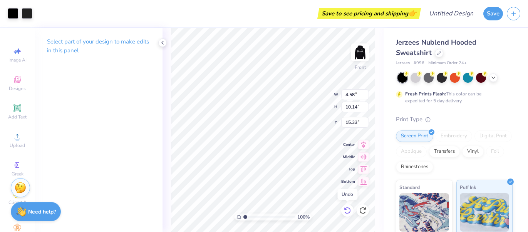
click at [345, 212] on icon at bounding box center [347, 210] width 7 height 7
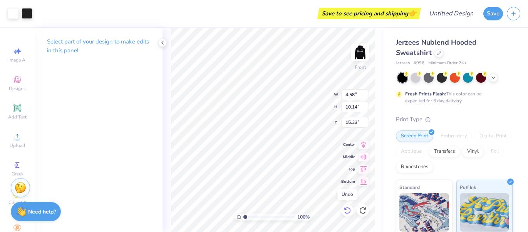
click at [345, 212] on icon at bounding box center [347, 210] width 7 height 7
type input "14.26"
type input "4.85"
type input "13.32"
click at [345, 212] on icon at bounding box center [347, 210] width 7 height 7
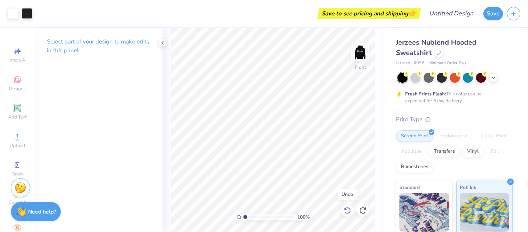
click at [345, 211] on icon at bounding box center [347, 211] width 8 height 8
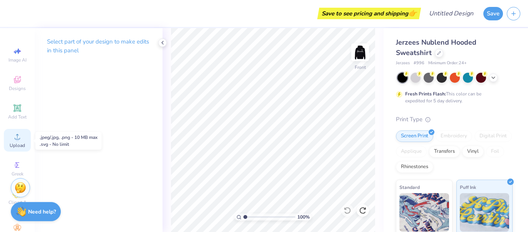
click at [16, 141] on circle at bounding box center [17, 139] width 4 height 4
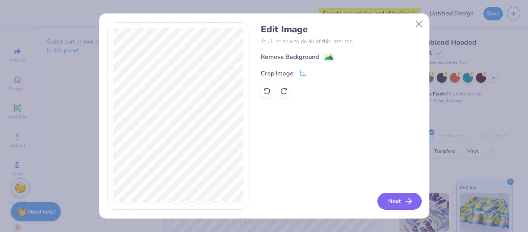
click at [391, 197] on button "Next" at bounding box center [399, 201] width 44 height 17
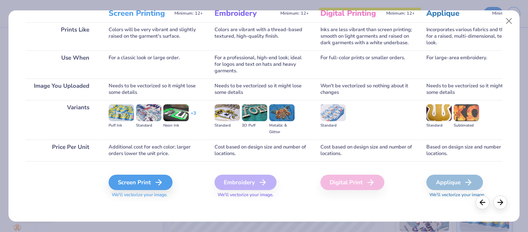
scroll to position [110, 0]
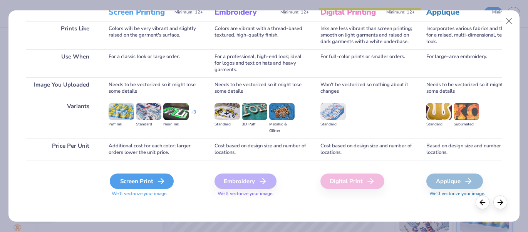
click at [134, 184] on div "Screen Print" at bounding box center [142, 181] width 64 height 15
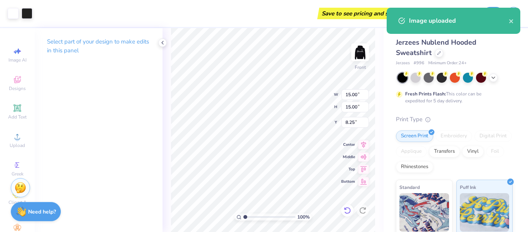
click at [347, 209] on icon at bounding box center [347, 211] width 8 height 8
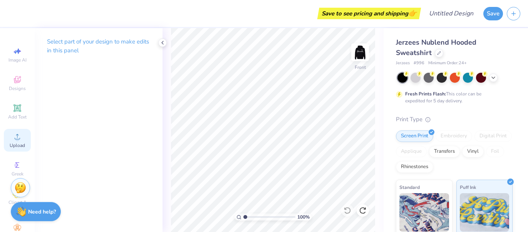
click at [11, 146] on span "Upload" at bounding box center [17, 145] width 15 height 6
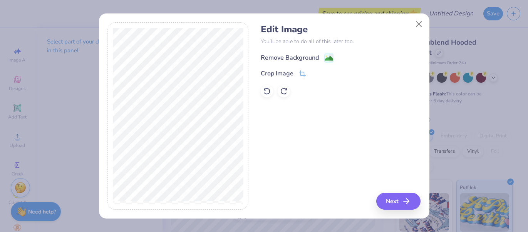
click at [288, 58] on div "Remove Background" at bounding box center [290, 57] width 58 height 9
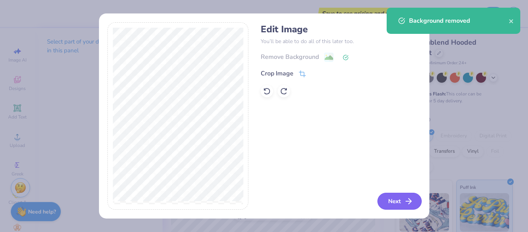
click at [388, 208] on button "Next" at bounding box center [399, 201] width 44 height 17
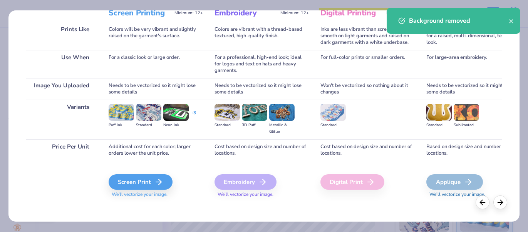
scroll to position [113, 0]
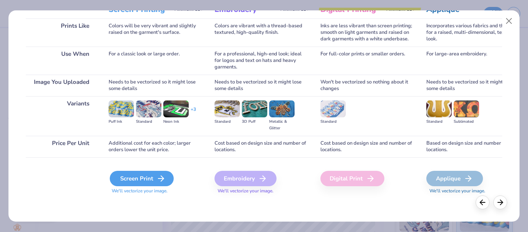
click at [157, 176] on icon at bounding box center [160, 178] width 9 height 9
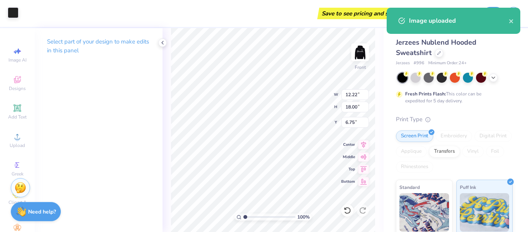
click at [17, 14] on div at bounding box center [13, 12] width 11 height 11
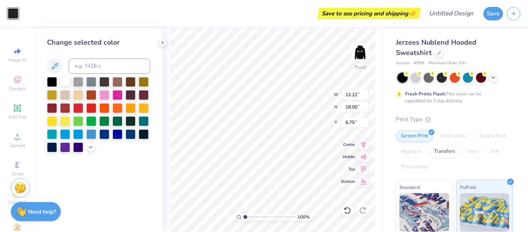
click at [65, 85] on div at bounding box center [65, 81] width 10 height 10
click at [107, 136] on div at bounding box center [104, 134] width 10 height 10
click at [119, 134] on div at bounding box center [117, 134] width 10 height 10
click at [119, 94] on div at bounding box center [117, 94] width 10 height 10
click at [101, 100] on div at bounding box center [98, 114] width 103 height 75
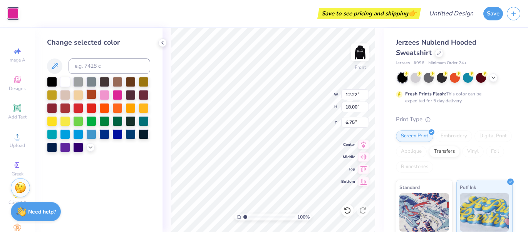
click at [95, 95] on div at bounding box center [91, 94] width 10 height 10
click at [91, 95] on div at bounding box center [91, 94] width 10 height 10
click at [117, 115] on div at bounding box center [117, 120] width 10 height 10
click at [143, 118] on div at bounding box center [144, 120] width 10 height 10
click at [125, 132] on div at bounding box center [130, 134] width 10 height 10
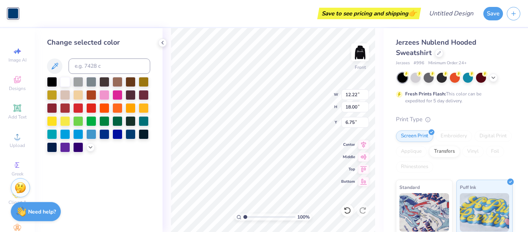
click at [110, 137] on div at bounding box center [98, 114] width 103 height 75
click at [89, 102] on div at bounding box center [91, 107] width 10 height 10
click at [79, 107] on div at bounding box center [78, 107] width 10 height 10
click at [92, 107] on div at bounding box center [91, 107] width 10 height 10
click at [66, 85] on div at bounding box center [65, 81] width 10 height 10
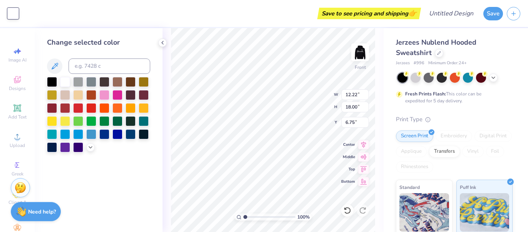
click at [105, 88] on div at bounding box center [98, 114] width 103 height 75
click at [95, 82] on div at bounding box center [91, 81] width 10 height 10
click at [108, 84] on div at bounding box center [104, 81] width 10 height 10
click at [118, 129] on div at bounding box center [117, 134] width 10 height 10
click at [109, 104] on div at bounding box center [104, 107] width 10 height 10
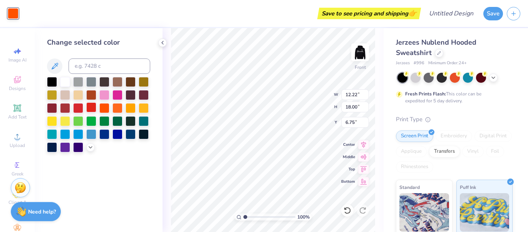
click at [87, 108] on div at bounding box center [91, 107] width 10 height 10
click at [77, 96] on div at bounding box center [78, 94] width 10 height 10
type input "6.75"
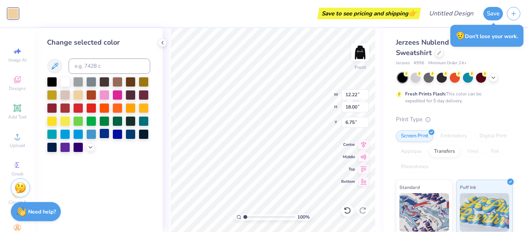
click at [106, 134] on div at bounding box center [104, 134] width 10 height 10
click at [90, 107] on div at bounding box center [91, 107] width 10 height 10
click at [62, 83] on div at bounding box center [65, 81] width 10 height 10
click at [54, 82] on div at bounding box center [52, 81] width 10 height 10
click at [113, 86] on div at bounding box center [117, 81] width 10 height 10
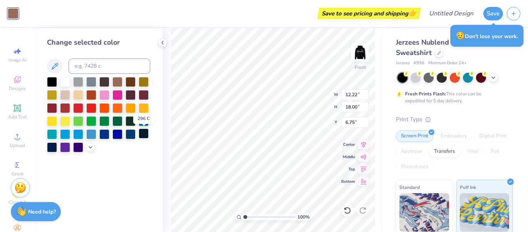
click at [143, 135] on div at bounding box center [144, 134] width 10 height 10
click at [130, 137] on div at bounding box center [130, 134] width 10 height 10
click at [112, 136] on div at bounding box center [117, 134] width 10 height 10
click at [105, 135] on div at bounding box center [104, 134] width 10 height 10
click at [90, 135] on div at bounding box center [91, 134] width 10 height 10
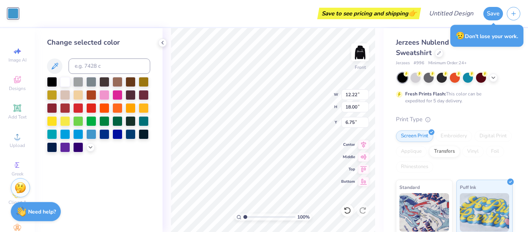
click at [306, 89] on div "100 % Front W 12.22 12.22 " H 18.00 18.00 " Y 6.75 6.75 " Center Middle Top Bot…" at bounding box center [272, 130] width 221 height 204
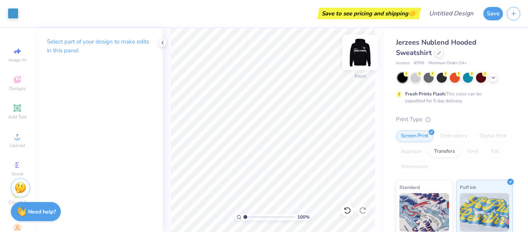
click at [361, 53] on img at bounding box center [360, 52] width 31 height 31
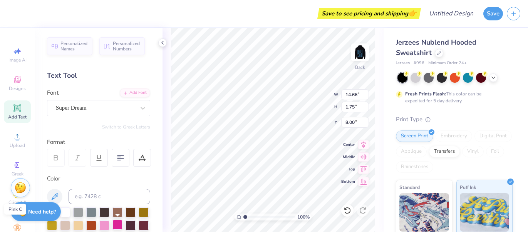
click at [117, 226] on div at bounding box center [117, 225] width 10 height 10
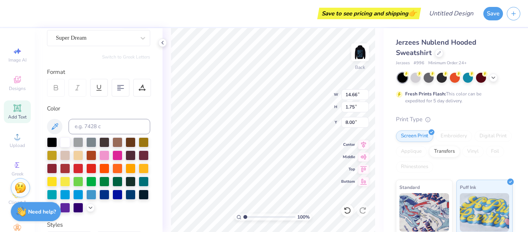
scroll to position [77, 0]
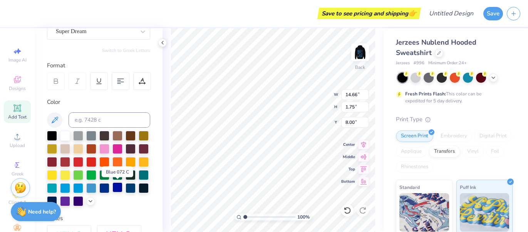
click at [114, 187] on div at bounding box center [117, 187] width 10 height 10
click at [103, 189] on div at bounding box center [104, 187] width 10 height 10
click at [93, 189] on div at bounding box center [91, 187] width 10 height 10
type input "5.10"
type input "3.37"
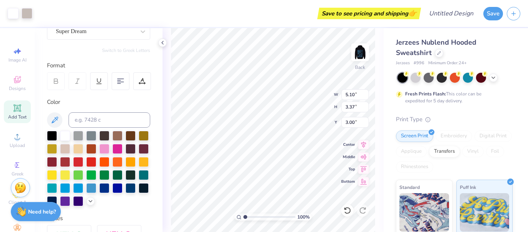
type input "3.00"
click at [86, 186] on div at bounding box center [91, 187] width 10 height 10
click at [89, 186] on div at bounding box center [91, 187] width 10 height 10
click at [80, 188] on div at bounding box center [78, 187] width 10 height 10
click at [99, 189] on div at bounding box center [104, 187] width 10 height 10
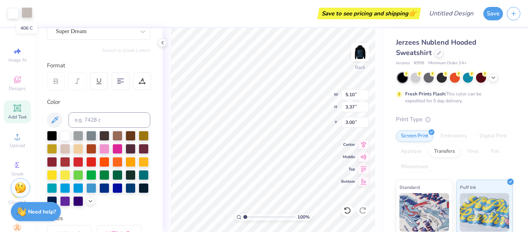
click at [27, 14] on div at bounding box center [27, 12] width 11 height 11
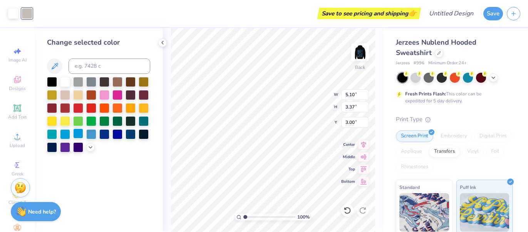
click at [80, 135] on div at bounding box center [78, 134] width 10 height 10
click at [89, 135] on div at bounding box center [91, 134] width 10 height 10
click at [102, 135] on div at bounding box center [104, 134] width 10 height 10
click at [87, 135] on div at bounding box center [91, 134] width 10 height 10
click at [12, 13] on div at bounding box center [13, 12] width 11 height 11
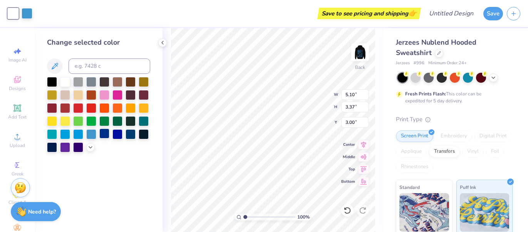
click at [104, 137] on div at bounding box center [104, 134] width 10 height 10
click at [95, 137] on div at bounding box center [91, 134] width 10 height 10
click at [89, 135] on div at bounding box center [91, 134] width 10 height 10
click at [79, 135] on div at bounding box center [78, 134] width 10 height 10
click at [94, 137] on div at bounding box center [91, 134] width 10 height 10
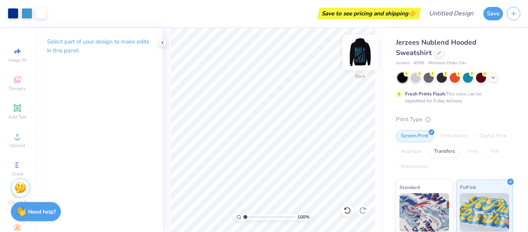
click at [355, 57] on img at bounding box center [360, 52] width 31 height 31
click at [358, 50] on img at bounding box center [360, 52] width 31 height 31
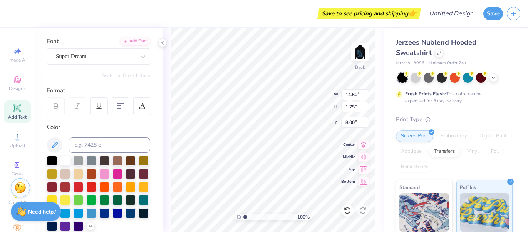
scroll to position [66, 0]
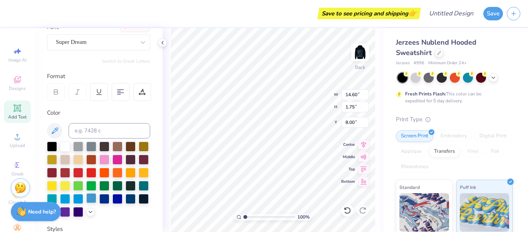
click at [91, 198] on div at bounding box center [91, 198] width 10 height 10
click at [96, 191] on div at bounding box center [98, 179] width 103 height 75
click at [94, 195] on div at bounding box center [91, 198] width 10 height 10
click at [79, 196] on div at bounding box center [78, 198] width 10 height 10
click at [91, 197] on div at bounding box center [91, 198] width 10 height 10
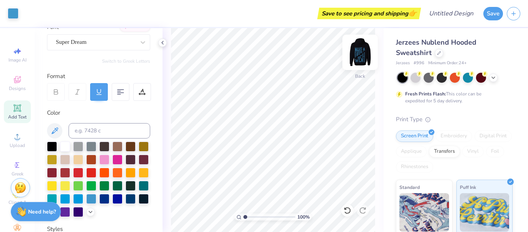
click at [362, 56] on img at bounding box center [360, 52] width 31 height 31
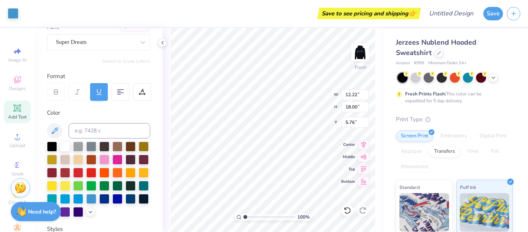
type input "6.11"
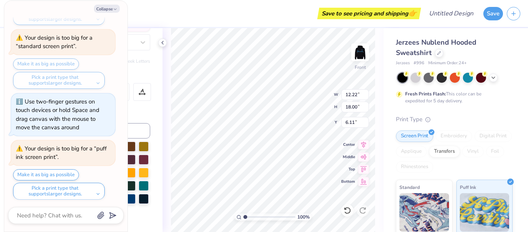
scroll to position [206, 0]
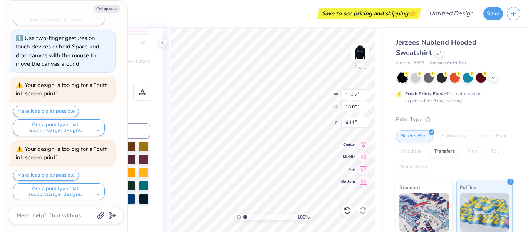
type textarea "x"
type input "6.08"
type textarea "x"
type input "6.75"
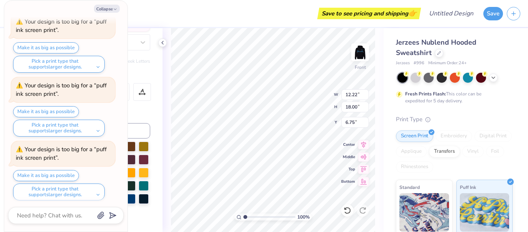
click at [97, 13] on div "Collapse How can we help you? Your design is too big for a “standard screen pri…" at bounding box center [65, 116] width 123 height 231
click at [100, 9] on button "Collapse" at bounding box center [107, 9] width 26 height 8
type textarea "x"
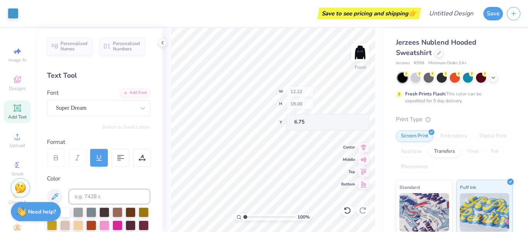
scroll to position [66, 0]
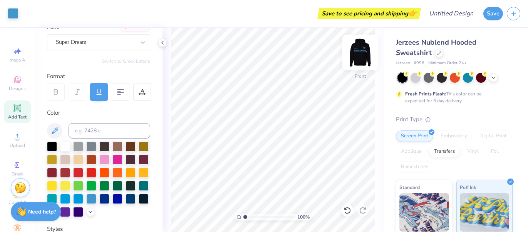
click at [356, 63] on img at bounding box center [360, 52] width 31 height 31
click at [364, 57] on img at bounding box center [360, 52] width 31 height 31
click at [364, 53] on img at bounding box center [360, 52] width 31 height 31
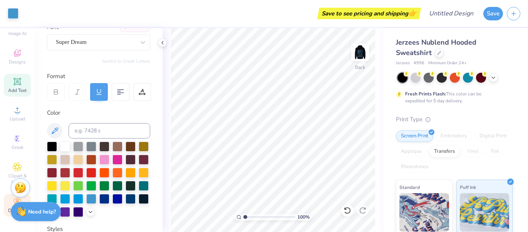
click at [16, 199] on icon at bounding box center [16, 201] width 7 height 5
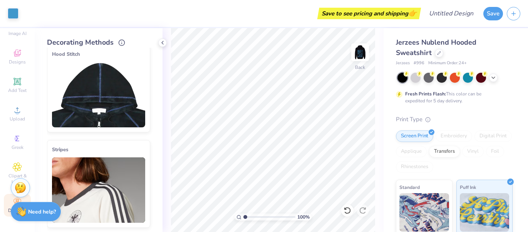
scroll to position [99, 0]
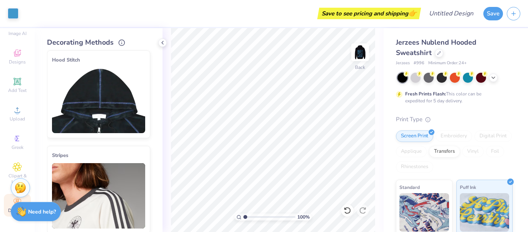
click at [107, 114] on img at bounding box center [98, 100] width 93 height 65
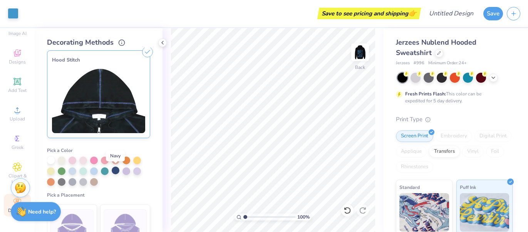
click at [115, 171] on div at bounding box center [116, 171] width 8 height 8
click at [61, 160] on div at bounding box center [62, 160] width 8 height 8
click at [115, 171] on div at bounding box center [116, 171] width 8 height 8
click at [102, 171] on div at bounding box center [105, 171] width 8 height 8
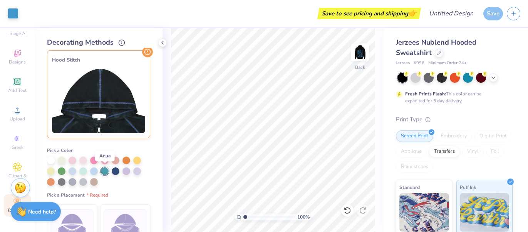
click at [102, 171] on div at bounding box center [105, 171] width 8 height 8
click at [72, 194] on span "Pick a Placement" at bounding box center [77, 195] width 61 height 6
click at [354, 45] on img at bounding box center [360, 52] width 31 height 31
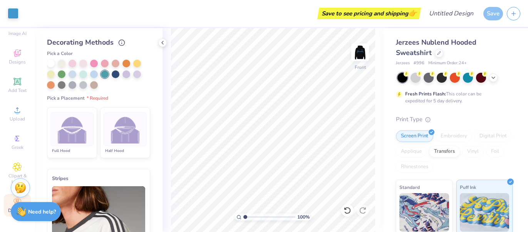
scroll to position [196, 0]
click at [69, 132] on img at bounding box center [72, 129] width 29 height 29
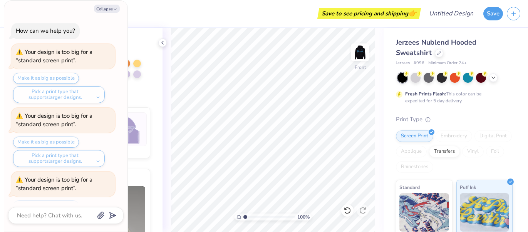
scroll to position [325, 0]
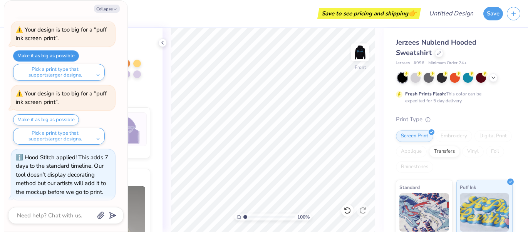
click at [70, 54] on button "Make it as big as possible" at bounding box center [46, 55] width 66 height 11
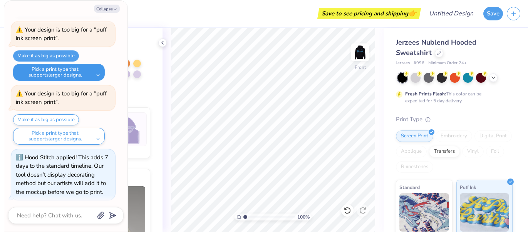
click at [87, 67] on button "Pick a print type that supports larger designs." at bounding box center [59, 72] width 92 height 17
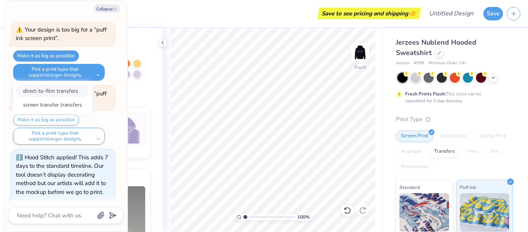
click at [62, 88] on button "direct-to-film transfers" at bounding box center [52, 90] width 73 height 13
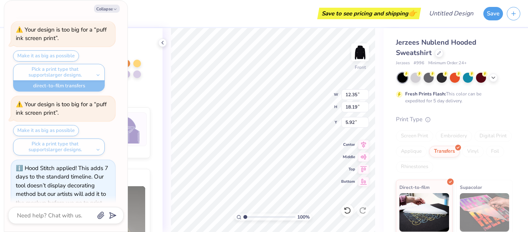
scroll to position [335, 0]
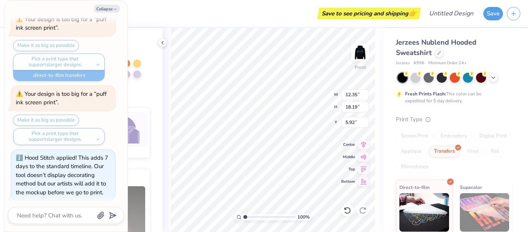
click at [142, 80] on div at bounding box center [98, 74] width 103 height 29
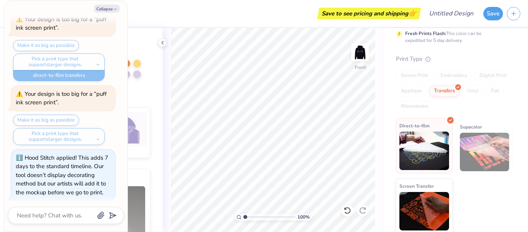
scroll to position [58, 0]
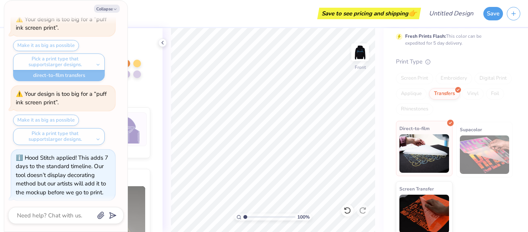
click at [413, 160] on img at bounding box center [424, 153] width 50 height 38
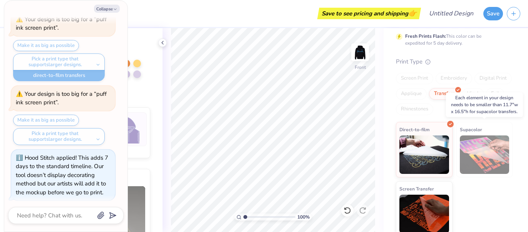
click at [499, 161] on img at bounding box center [485, 154] width 50 height 38
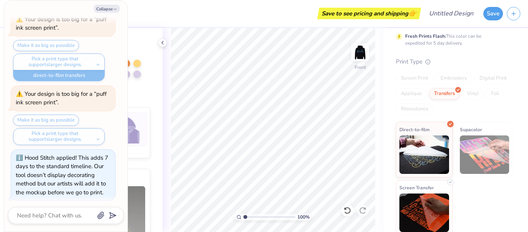
click at [433, 200] on img at bounding box center [424, 213] width 50 height 38
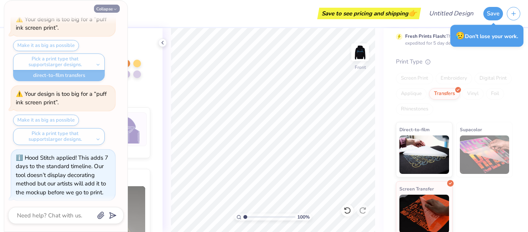
click at [115, 6] on button "Collapse" at bounding box center [107, 9] width 26 height 8
type textarea "x"
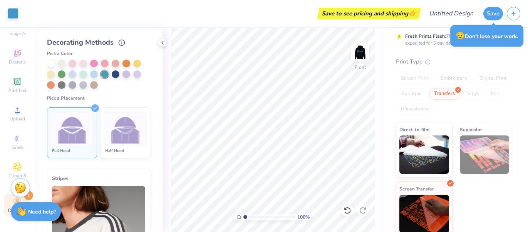
click at [116, 132] on img at bounding box center [125, 129] width 29 height 29
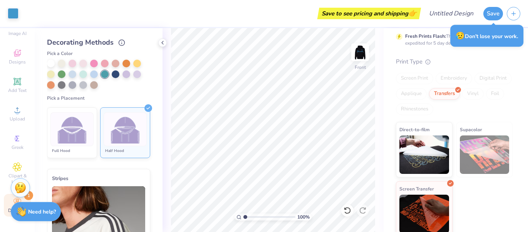
click at [89, 133] on div at bounding box center [71, 129] width 43 height 34
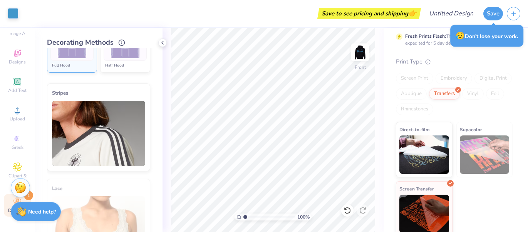
click at [99, 127] on img at bounding box center [98, 133] width 93 height 65
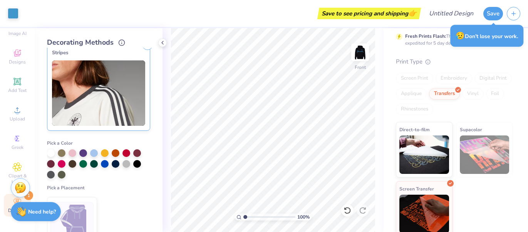
scroll to position [201, 0]
click at [93, 163] on div at bounding box center [94, 164] width 8 height 8
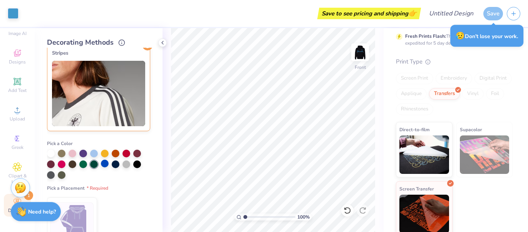
click at [107, 162] on div at bounding box center [105, 164] width 8 height 8
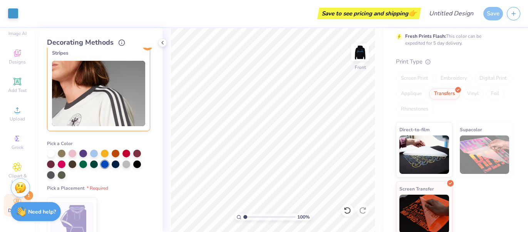
click at [494, 14] on div "Save" at bounding box center [493, 13] width 20 height 13
click at [464, 15] on input "Design Title" at bounding box center [461, 13] width 38 height 15
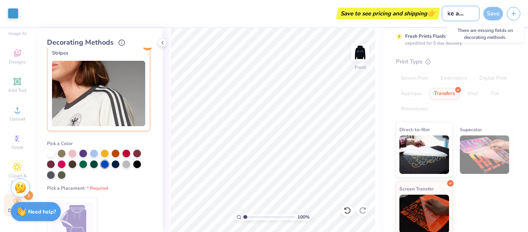
type input "make a wish"
click at [495, 13] on div "Save" at bounding box center [493, 13] width 20 height 13
click at [499, 13] on div "Save" at bounding box center [493, 13] width 20 height 13
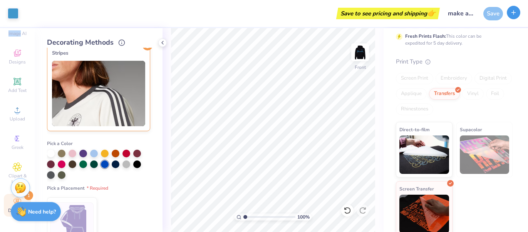
click at [511, 13] on icon "button" at bounding box center [513, 12] width 7 height 7
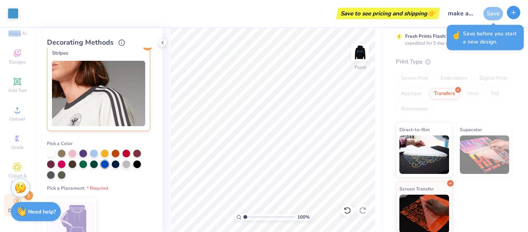
click at [510, 13] on button "button" at bounding box center [513, 12] width 13 height 13
click at [495, 13] on div "Save" at bounding box center [493, 13] width 20 height 13
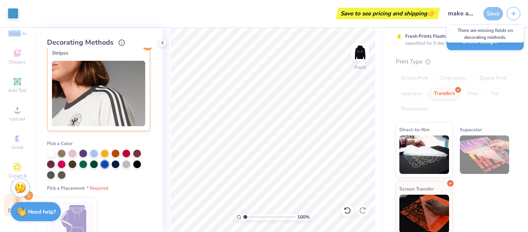
click at [495, 13] on div "Save" at bounding box center [493, 13] width 20 height 13
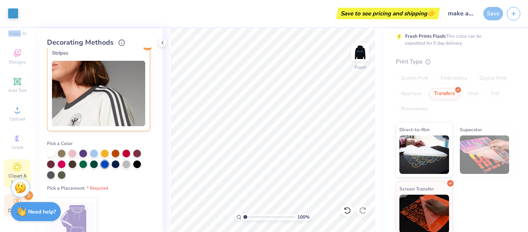
click at [19, 171] on icon at bounding box center [17, 166] width 9 height 9
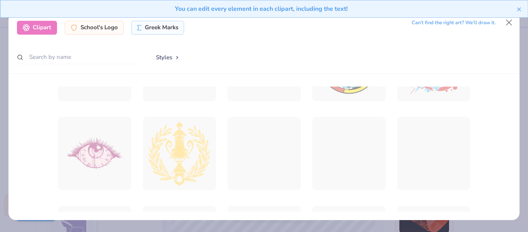
scroll to position [336, 0]
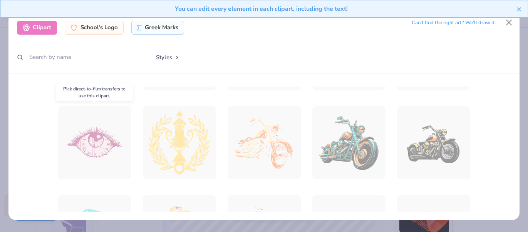
click at [116, 157] on div at bounding box center [94, 142] width 73 height 73
click at [91, 149] on div at bounding box center [94, 142] width 80 height 80
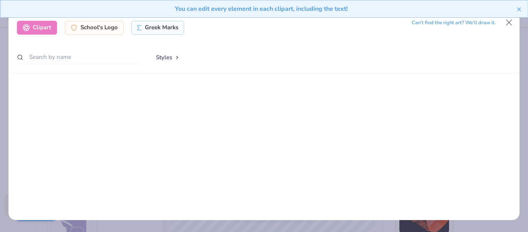
scroll to position [0, 0]
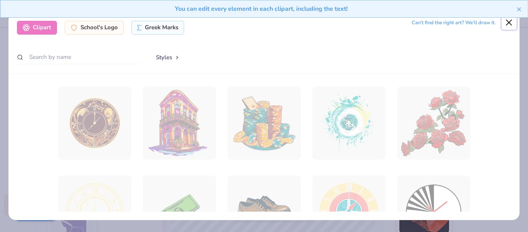
click at [510, 27] on button "Close" at bounding box center [509, 22] width 15 height 15
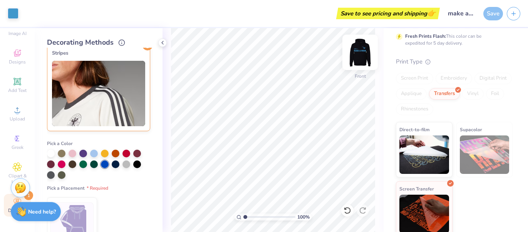
click at [361, 51] on img at bounding box center [360, 52] width 31 height 31
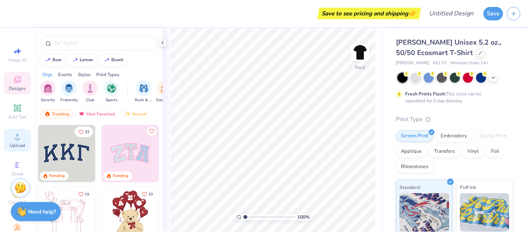
click at [18, 144] on span "Upload" at bounding box center [17, 145] width 15 height 6
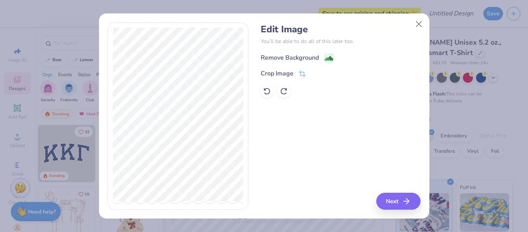
click at [270, 59] on div "Remove Background" at bounding box center [290, 57] width 58 height 9
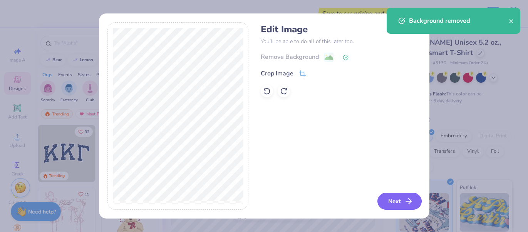
click at [392, 201] on button "Next" at bounding box center [399, 201] width 44 height 17
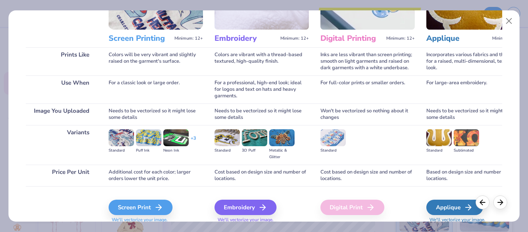
scroll to position [105, 0]
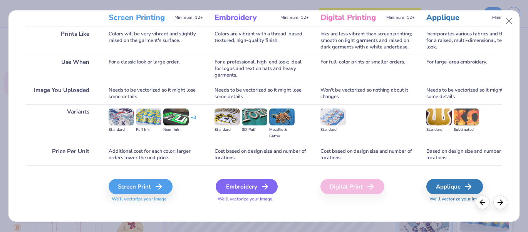
click at [237, 185] on div "Embroidery" at bounding box center [247, 186] width 62 height 15
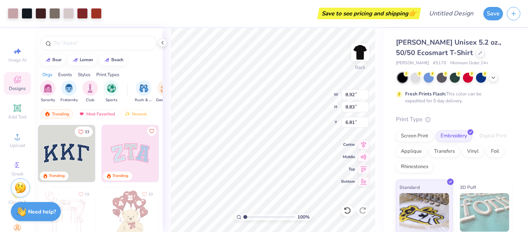
type input "8.92"
type input "8.83"
type input "16.17"
click at [348, 209] on icon at bounding box center [347, 211] width 8 height 8
type input "6.81"
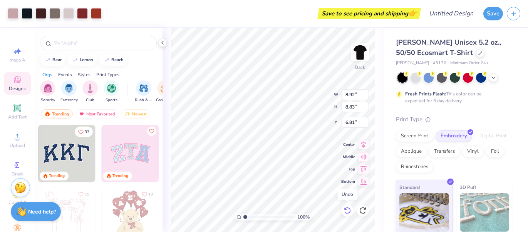
click at [348, 209] on icon at bounding box center [347, 211] width 8 height 8
type input "12.00"
type input "11.89"
click at [348, 209] on icon at bounding box center [347, 211] width 8 height 8
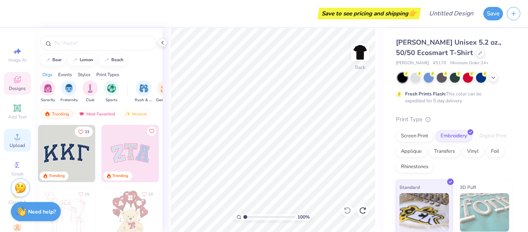
click at [19, 147] on span "Upload" at bounding box center [17, 145] width 15 height 6
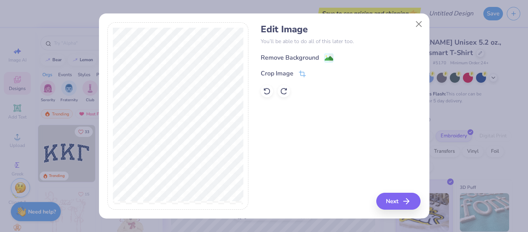
click at [289, 59] on div "Remove Background" at bounding box center [290, 57] width 58 height 9
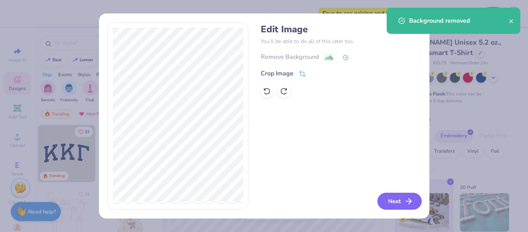
click at [387, 201] on button "Next" at bounding box center [399, 201] width 44 height 17
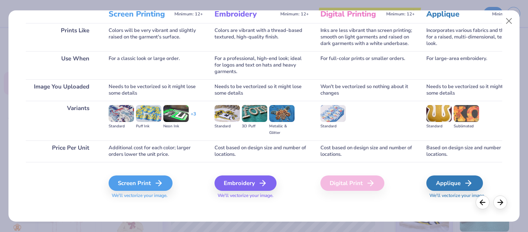
scroll to position [113, 0]
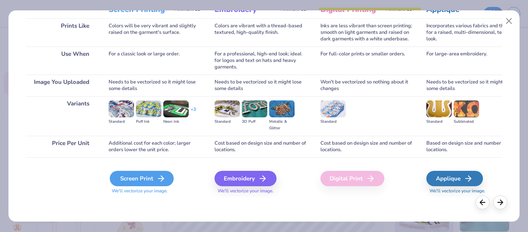
click at [128, 177] on div "Screen Print" at bounding box center [142, 178] width 64 height 15
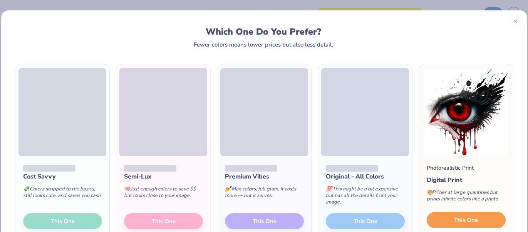
click at [444, 217] on button "This One" at bounding box center [466, 220] width 79 height 16
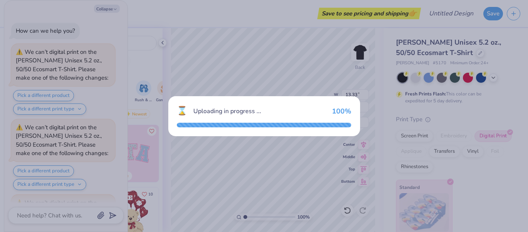
scroll to position [67, 0]
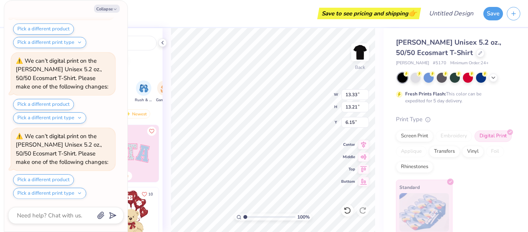
type textarea "x"
type input "8.50"
type input "8.42"
type textarea "x"
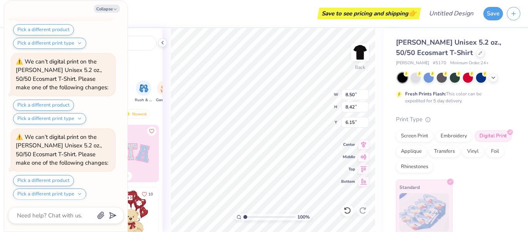
type input "13.55"
type textarea "x"
type input "16.01"
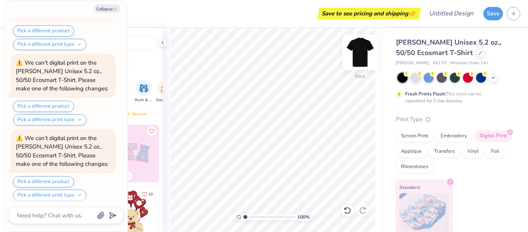
click at [358, 55] on img at bounding box center [360, 52] width 31 height 31
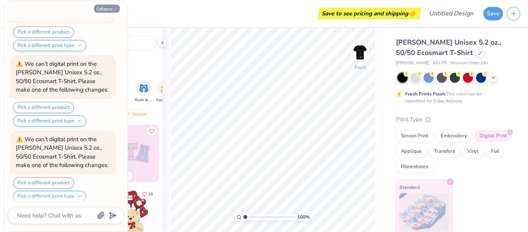
click at [114, 11] on button "Collapse" at bounding box center [107, 9] width 26 height 8
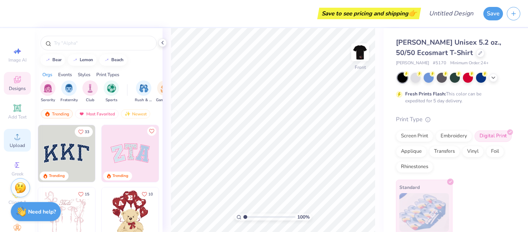
click at [15, 143] on span "Upload" at bounding box center [17, 145] width 15 height 6
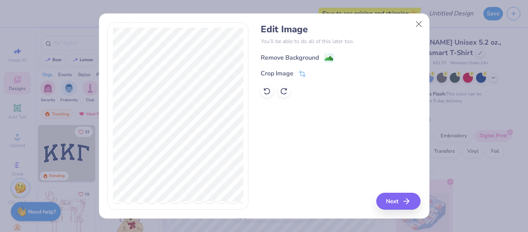
click at [307, 59] on div "Remove Background" at bounding box center [290, 57] width 58 height 9
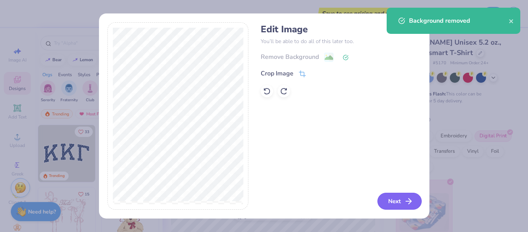
click at [388, 202] on button "Next" at bounding box center [399, 201] width 44 height 17
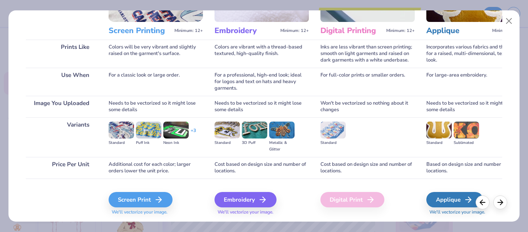
scroll to position [93, 0]
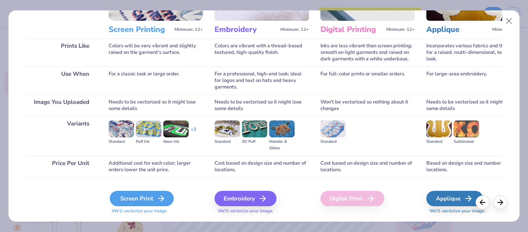
click at [135, 199] on div "Screen Print" at bounding box center [142, 198] width 64 height 15
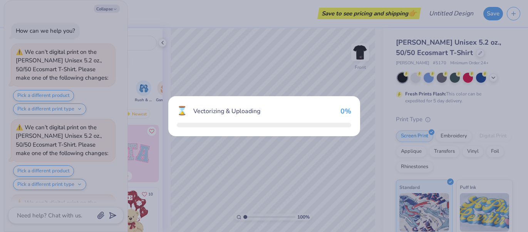
scroll to position [580, 0]
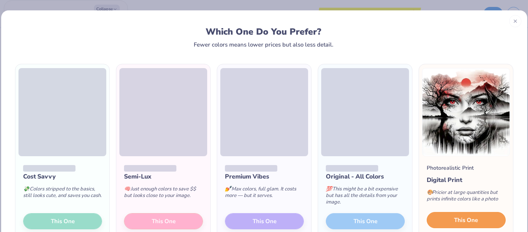
click at [475, 220] on span "This One" at bounding box center [466, 220] width 24 height 9
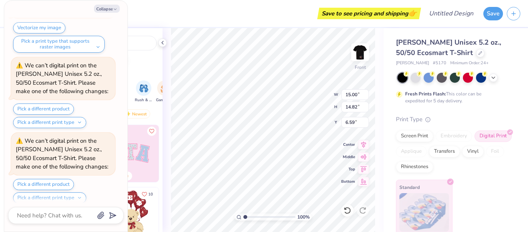
scroll to position [805, 0]
click at [346, 212] on icon at bounding box center [347, 211] width 8 height 8
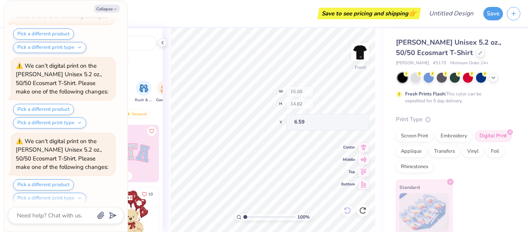
scroll to position [880, 0]
click at [102, 7] on button "Collapse" at bounding box center [107, 9] width 26 height 8
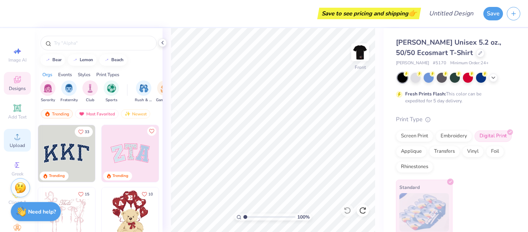
click at [13, 146] on span "Upload" at bounding box center [17, 145] width 15 height 6
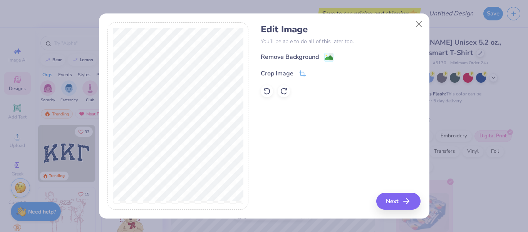
click at [293, 57] on div "Remove Background" at bounding box center [290, 56] width 58 height 9
click at [305, 57] on div "Remove Background Crop Image" at bounding box center [341, 74] width 160 height 45
click at [277, 55] on div "Remove Background Crop Image" at bounding box center [341, 74] width 160 height 45
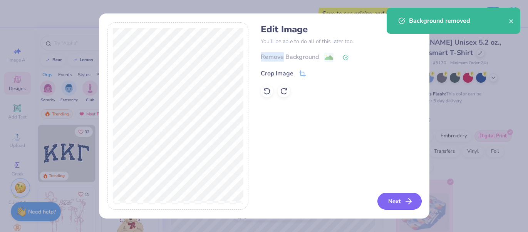
click at [401, 201] on button "Next" at bounding box center [399, 201] width 44 height 17
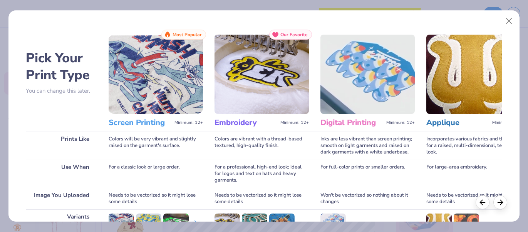
scroll to position [113, 0]
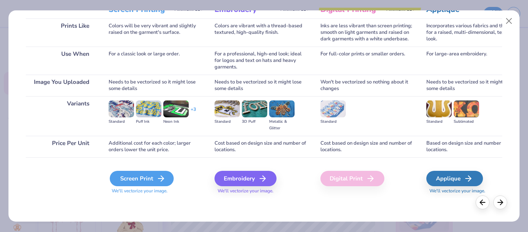
click at [133, 184] on div "Screen Print" at bounding box center [142, 178] width 64 height 15
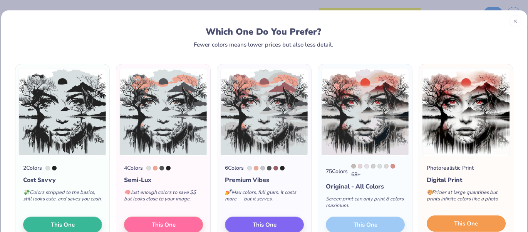
click at [448, 222] on button "This One" at bounding box center [466, 224] width 79 height 16
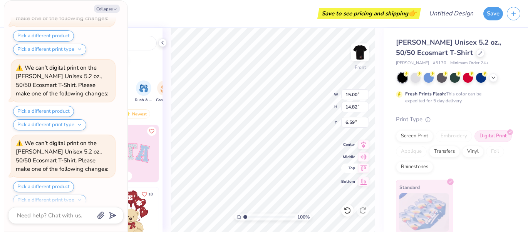
scroll to position [1243, 0]
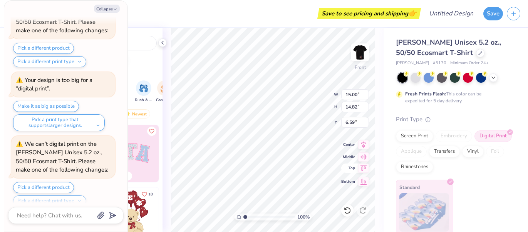
type textarea "x"
type input "15.18"
type input "14.93"
type input "6.58"
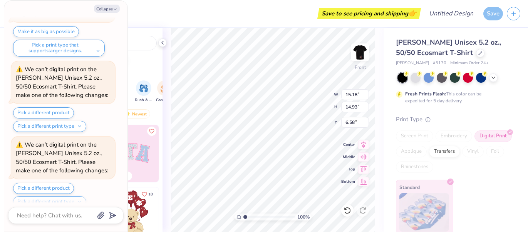
type textarea "x"
type input "12.57"
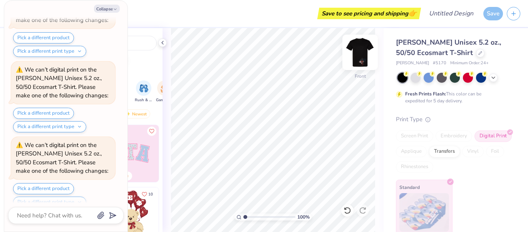
click at [358, 55] on img at bounding box center [360, 52] width 31 height 31
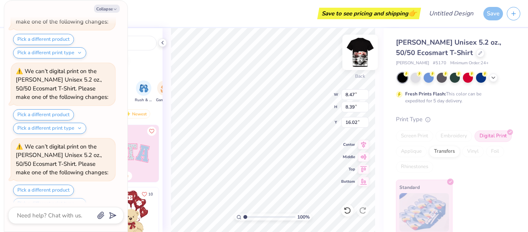
type textarea "x"
type input "7.80"
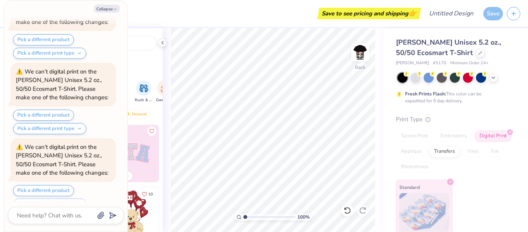
type textarea "x"
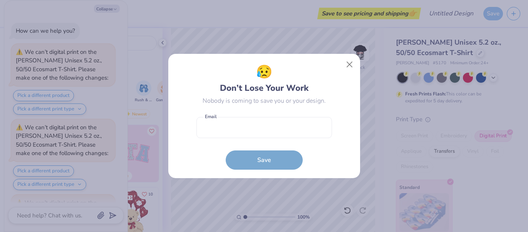
scroll to position [1693, 0]
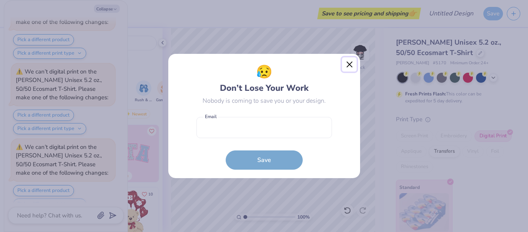
click at [346, 65] on button "Close" at bounding box center [349, 64] width 15 height 15
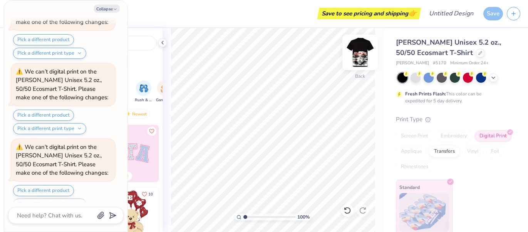
click at [360, 58] on img at bounding box center [360, 52] width 31 height 31
click at [361, 52] on img at bounding box center [360, 52] width 31 height 31
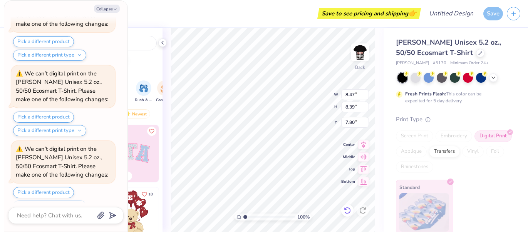
click at [348, 207] on icon at bounding box center [347, 211] width 8 height 8
click at [457, 216] on div "Art colors Save to see pricing and shipping 👉 Design Title Save Image AI Design…" at bounding box center [264, 116] width 528 height 232
type textarea "x"
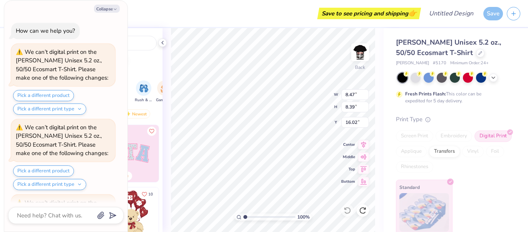
scroll to position [2218, 0]
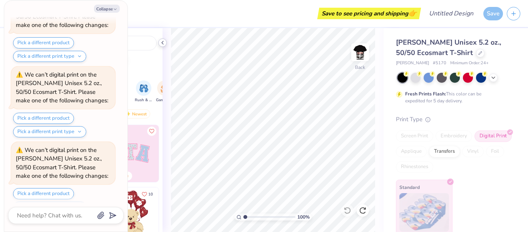
click at [161, 42] on icon at bounding box center [162, 43] width 6 height 6
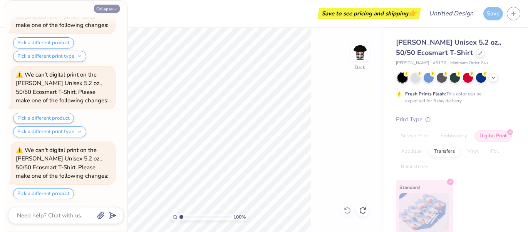
click at [112, 8] on button "Collapse" at bounding box center [107, 9] width 26 height 8
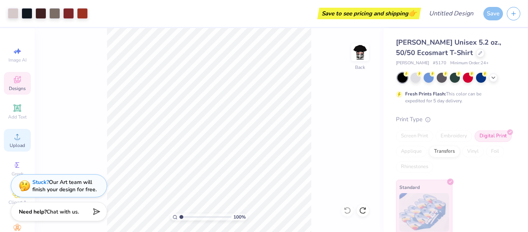
click at [12, 147] on span "Upload" at bounding box center [17, 145] width 15 height 6
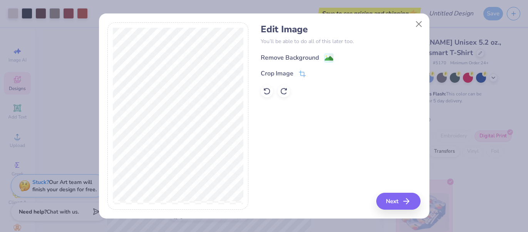
click at [281, 57] on div "Remove Background" at bounding box center [290, 57] width 58 height 9
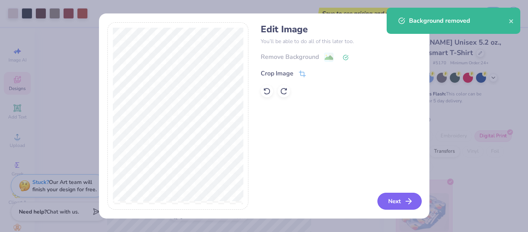
click at [395, 206] on button "Next" at bounding box center [399, 201] width 44 height 17
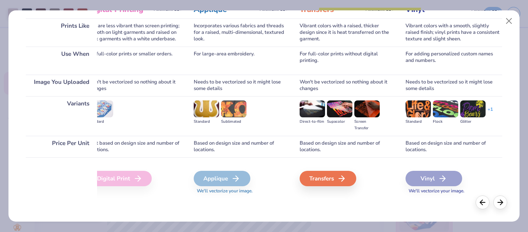
scroll to position [0, 234]
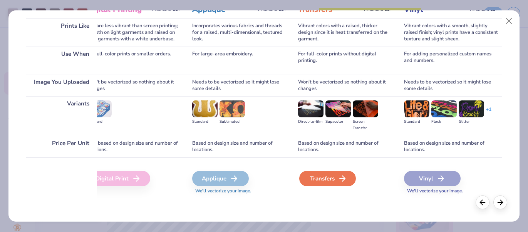
click at [308, 181] on div "Transfers" at bounding box center [327, 178] width 57 height 15
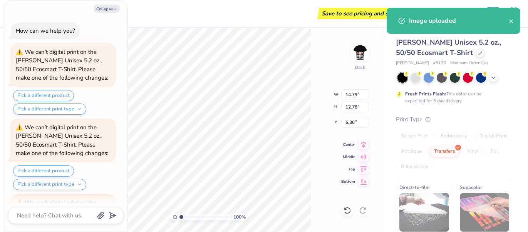
scroll to position [2277, 0]
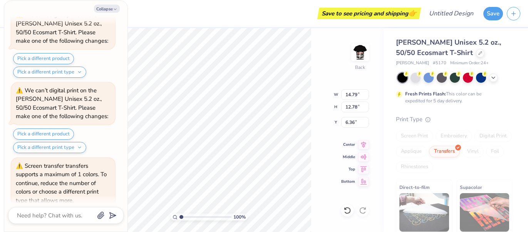
type textarea "x"
type input "4.76"
click at [318, 104] on div "100 % Back W 14.79 14.79 " H 12.78 12.78 " Y 4.76 4.76 " Center Middle Top Bott…" at bounding box center [209, 130] width 349 height 204
type textarea "x"
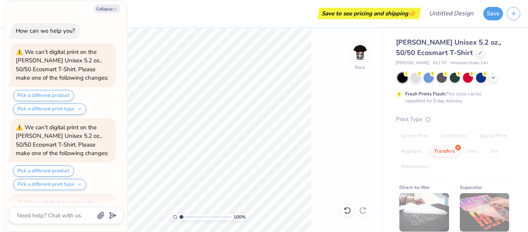
scroll to position [2277, 0]
